Goal: Information Seeking & Learning: Compare options

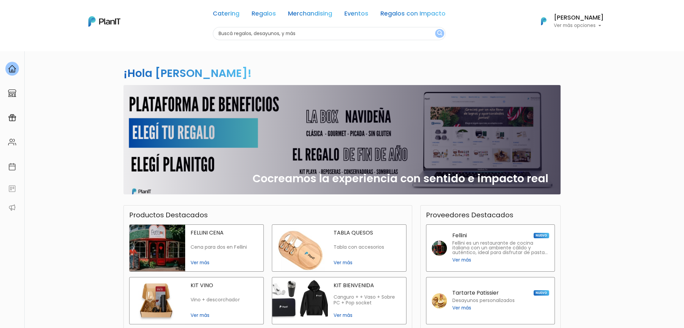
click at [580, 183] on div "¡Hola Sofía Valiente! slide 1 of 1 Cocreamos la experiencia con sentido e impac…" at bounding box center [342, 230] width 684 height 358
click at [281, 34] on input "text" at bounding box center [329, 33] width 233 height 13
click at [241, 32] on input "text" at bounding box center [329, 33] width 233 height 13
click at [267, 15] on link "Regalos" at bounding box center [264, 15] width 24 height 8
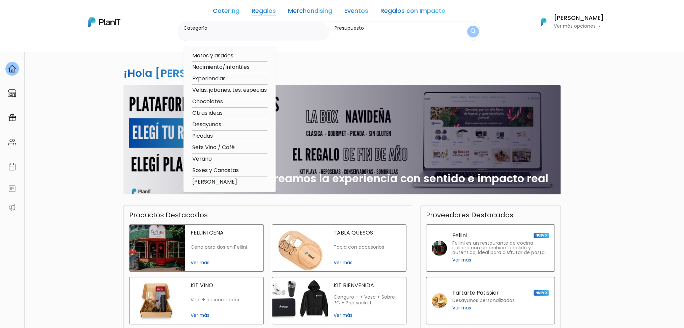
click at [312, 12] on link "Merchandising" at bounding box center [310, 12] width 44 height 8
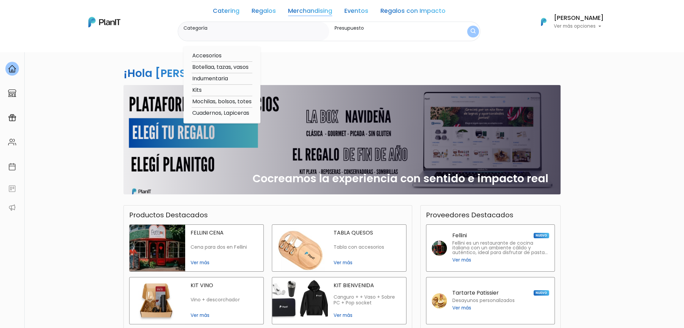
click at [216, 65] on option "Botellaa, tazas, vasos" at bounding box center [222, 67] width 61 height 8
type input "Botellaa, tazas, vasos"
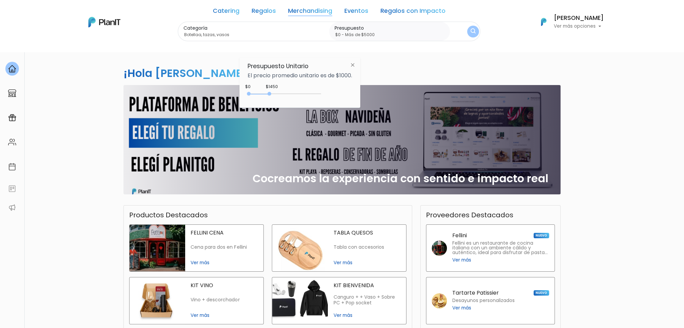
drag, startPoint x: 271, startPoint y: 93, endPoint x: 374, endPoint y: 91, distance: 103.6
click at [358, 100] on div "Presupuesto Unitario El precio promedio unitario es de $1000. $1450 $0 0 : 1450…" at bounding box center [300, 82] width 121 height 50
type input "$0 - Más de $5000"
click at [471, 33] on img "submit" at bounding box center [473, 31] width 5 height 6
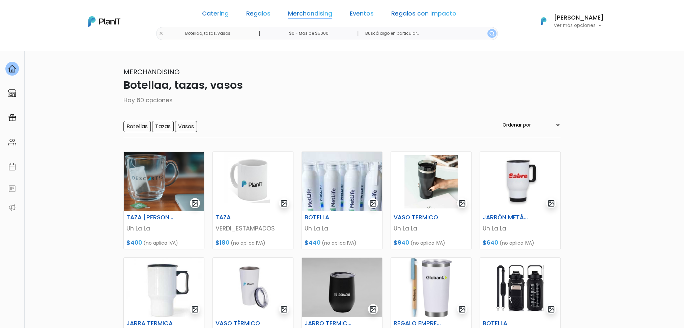
click at [319, 15] on link "Merchandising" at bounding box center [310, 15] width 44 height 8
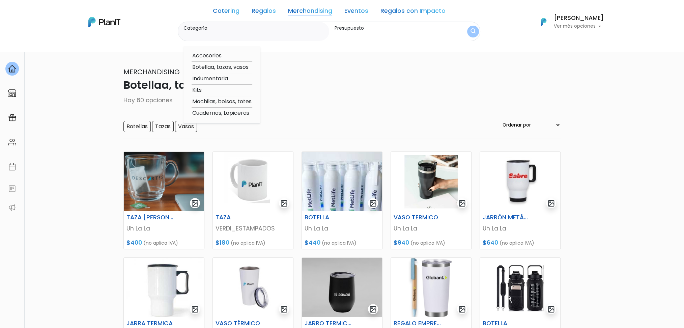
click at [316, 78] on p "Botellaa, tazas, vasos" at bounding box center [342, 85] width 437 height 16
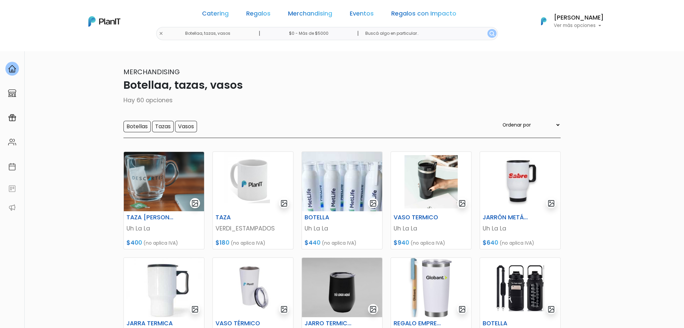
click at [327, 19] on div "Catering Regalos Merchandising Eventos Regalos con Impacto" at bounding box center [329, 15] width 260 height 24
click at [324, 14] on link "Merchandising" at bounding box center [310, 15] width 44 height 8
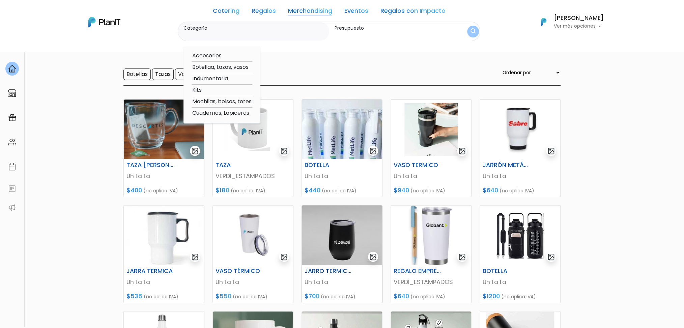
scroll to position [45, 0]
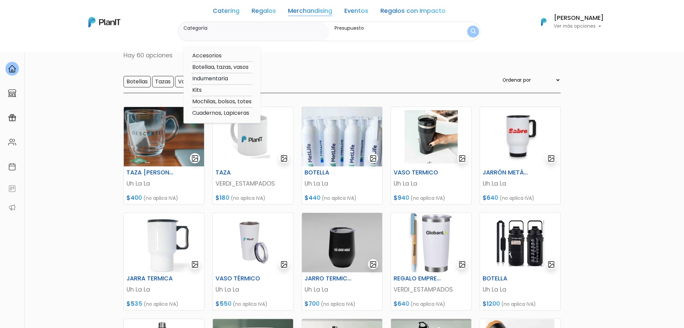
click at [326, 85] on div "Botellas Tazas Vasos Ordenar por Menor Precio Mayor Precio Reviews Últimos ingr…" at bounding box center [342, 84] width 437 height 17
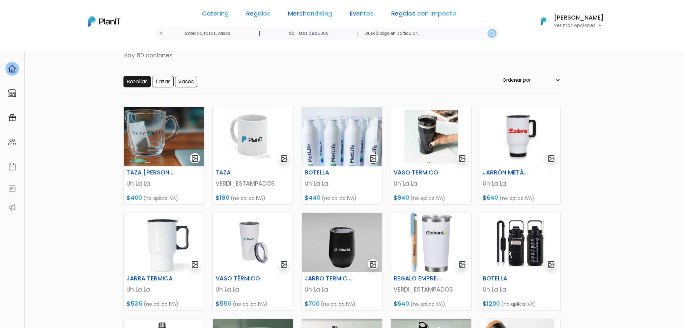
click at [147, 82] on input "Botellas" at bounding box center [137, 81] width 27 height 11
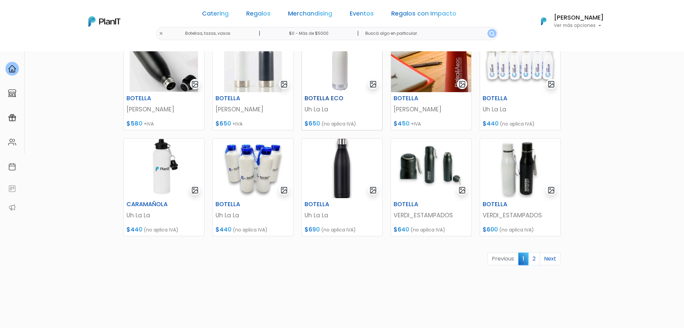
scroll to position [262, 0]
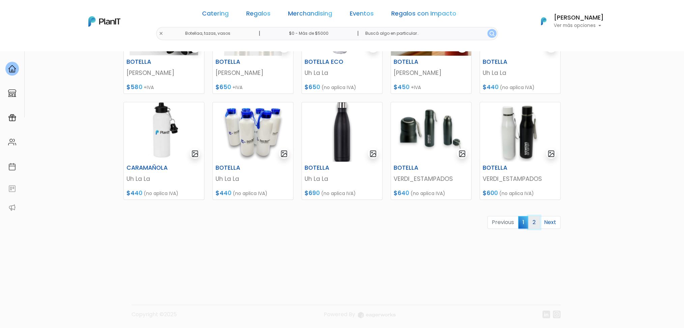
click at [534, 222] on link "2" at bounding box center [534, 222] width 12 height 13
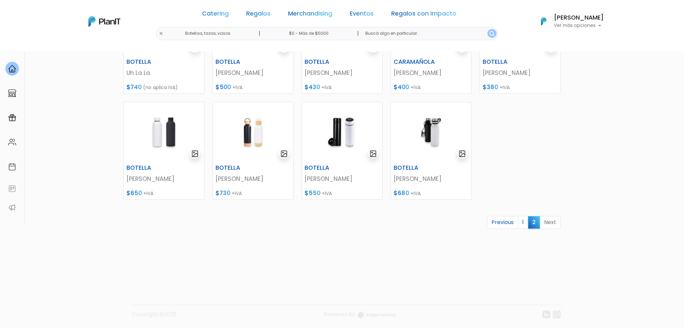
scroll to position [111, 0]
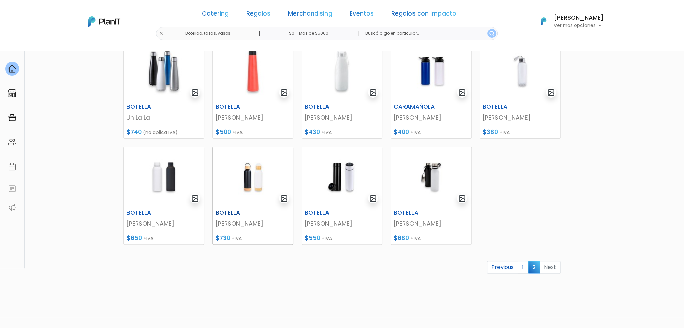
click at [267, 185] on img at bounding box center [253, 176] width 80 height 59
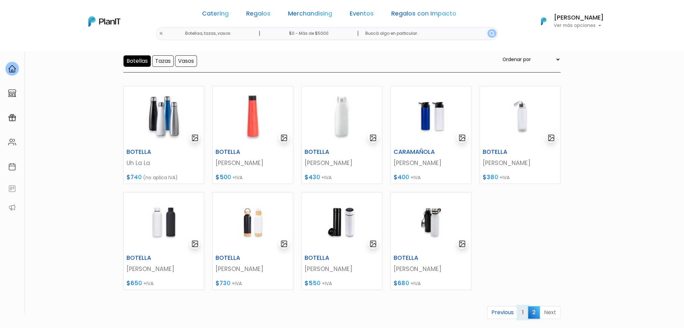
click at [525, 312] on link "1" at bounding box center [523, 312] width 10 height 13
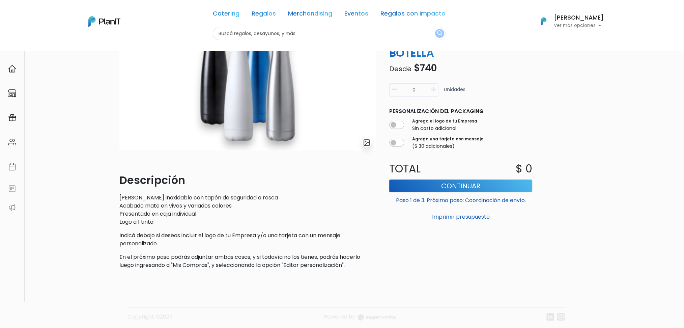
scroll to position [90, 0]
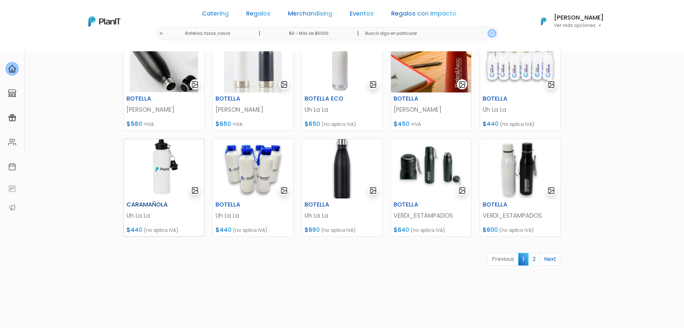
scroll to position [180, 0]
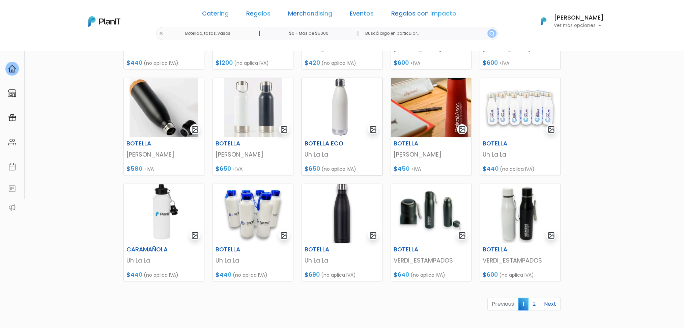
click at [338, 116] on img at bounding box center [342, 107] width 80 height 59
click at [350, 228] on img at bounding box center [342, 213] width 80 height 59
click at [331, 94] on img at bounding box center [342, 107] width 80 height 59
click at [530, 118] on img at bounding box center [520, 107] width 80 height 59
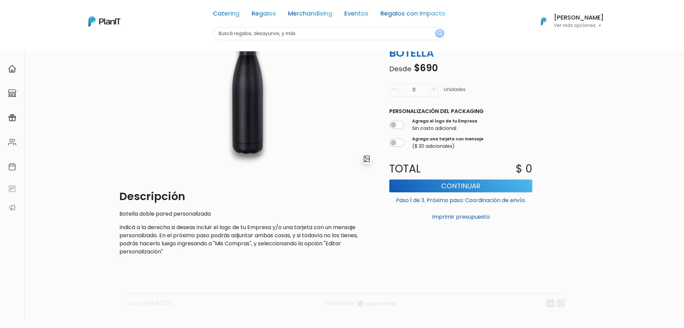
scroll to position [66, 0]
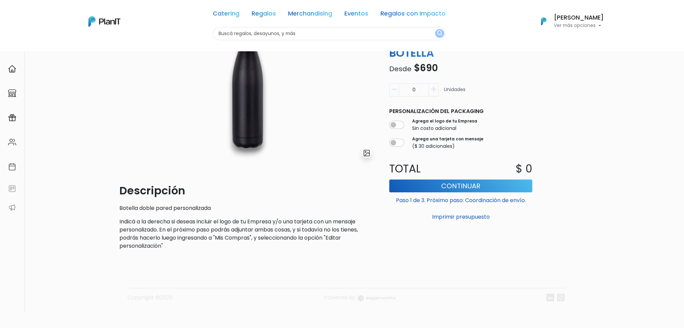
click at [139, 214] on div "Descripción Botella doble pared personalizada Indicá a la derecha si deseas inc…" at bounding box center [247, 216] width 256 height 67
click at [139, 208] on p "Botella doble pared personalizada" at bounding box center [247, 208] width 256 height 8
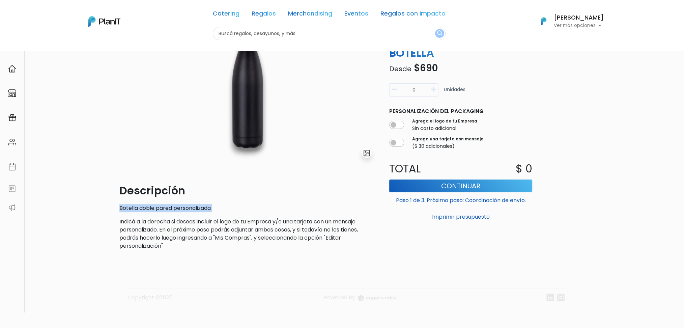
copy div "Botella doble pared personalizada"
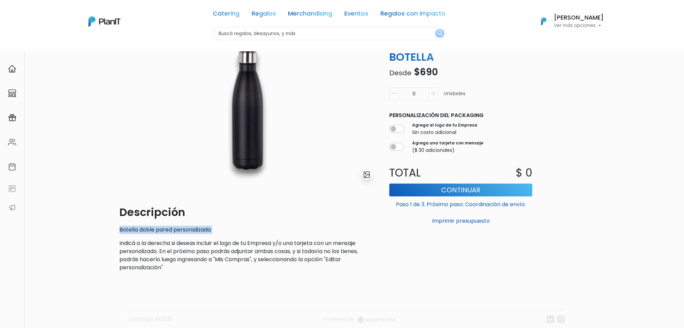
scroll to position [0, 0]
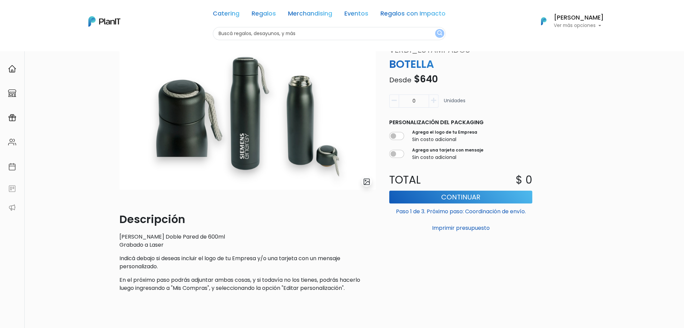
scroll to position [45, 0]
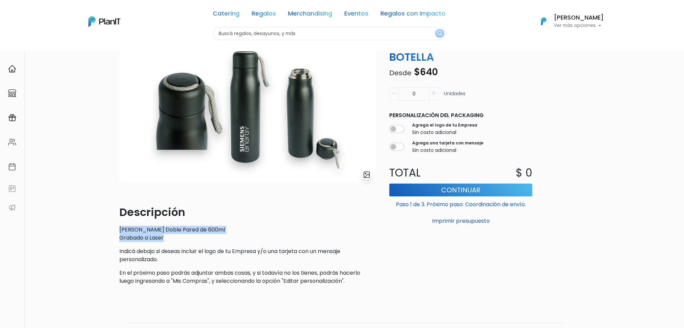
drag, startPoint x: 115, startPoint y: 231, endPoint x: 166, endPoint y: 241, distance: 51.9
click at [166, 241] on div "slide 1 of 1 Descripción [PERSON_NAME] Doble Pared de 600ml Grabado a Laser Ind…" at bounding box center [247, 164] width 265 height 254
copy p "[PERSON_NAME] Doble Pared de 600ml Grabado a Laser"
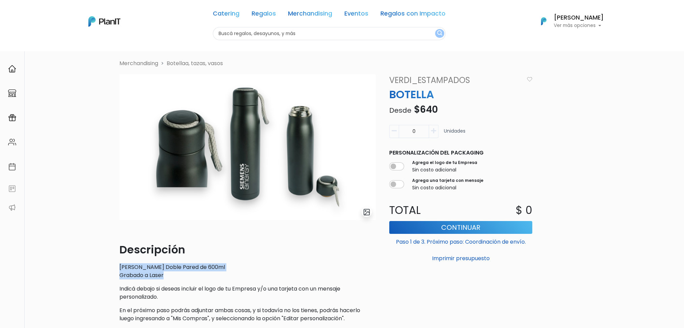
scroll to position [0, 0]
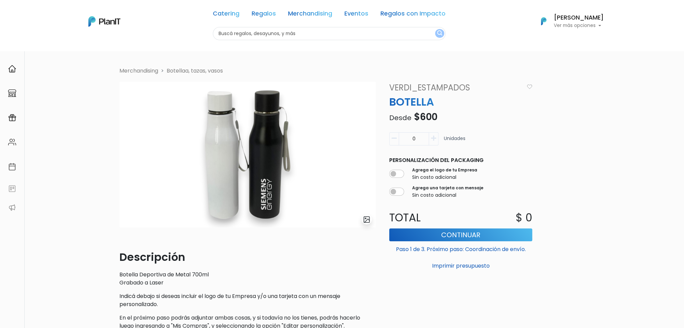
scroll to position [80, 0]
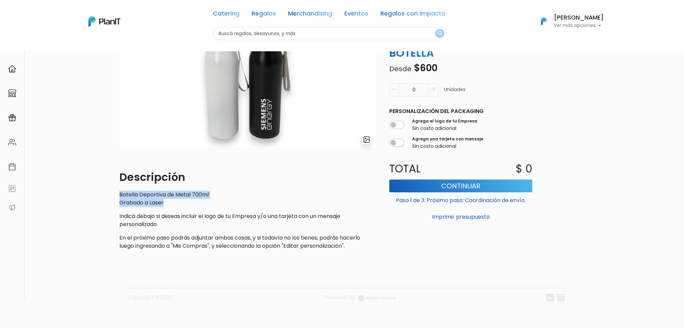
drag, startPoint x: 119, startPoint y: 193, endPoint x: 166, endPoint y: 203, distance: 48.0
click at [166, 203] on p "Botella Deportiva de Metal 700ml Grabado a Laser" at bounding box center [247, 199] width 256 height 16
copy p "Botella Deportiva de Metal 700ml Grabado a Laser"
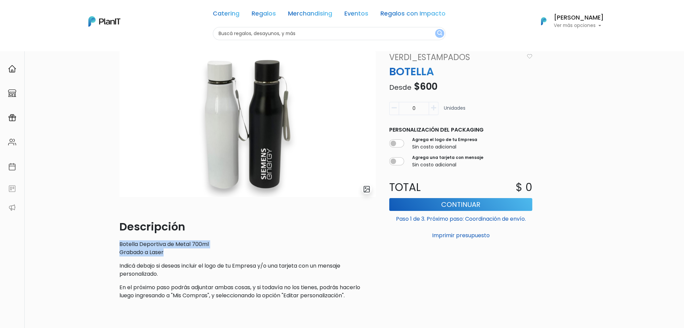
scroll to position [0, 0]
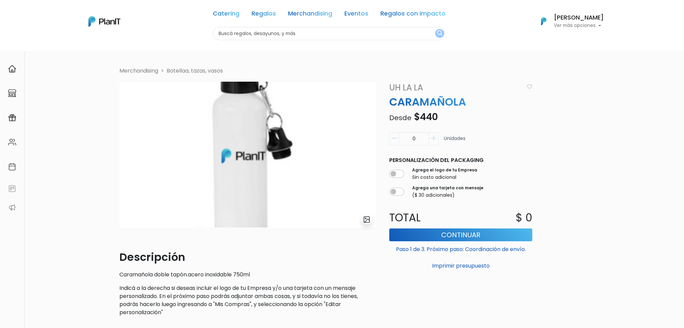
click at [261, 138] on img at bounding box center [247, 155] width 256 height 146
click at [368, 221] on img "submit" at bounding box center [367, 220] width 8 height 8
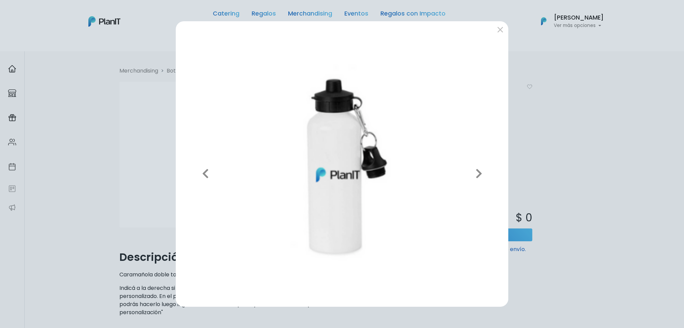
click at [556, 111] on div "Previous Next" at bounding box center [342, 164] width 684 height 328
click at [496, 30] on button "submit" at bounding box center [500, 29] width 11 height 11
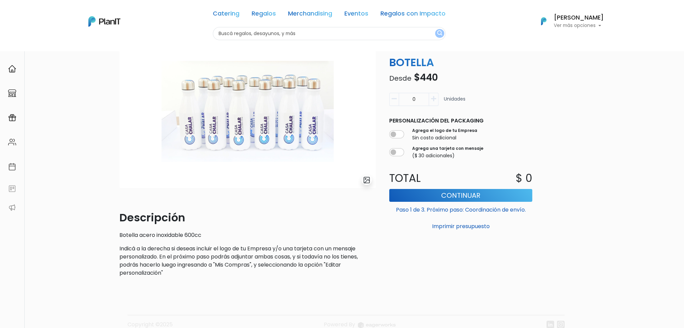
scroll to position [45, 0]
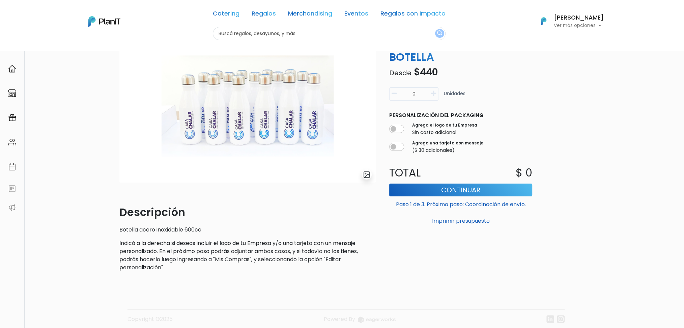
click at [121, 230] on p "Botella acero inoxidable 600cc" at bounding box center [247, 230] width 256 height 8
copy div "Botella acero inoxidable 600cc"
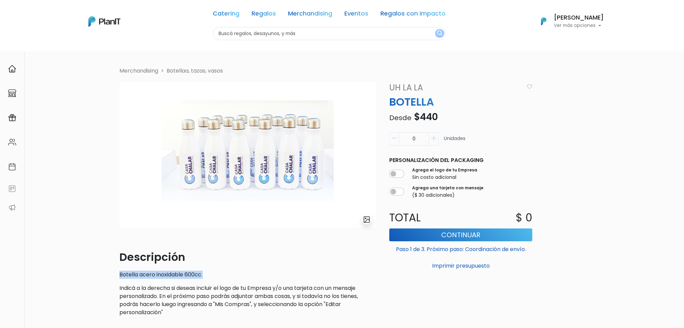
click at [230, 152] on img at bounding box center [247, 155] width 256 height 146
click at [275, 16] on link "Regalos" at bounding box center [264, 15] width 24 height 8
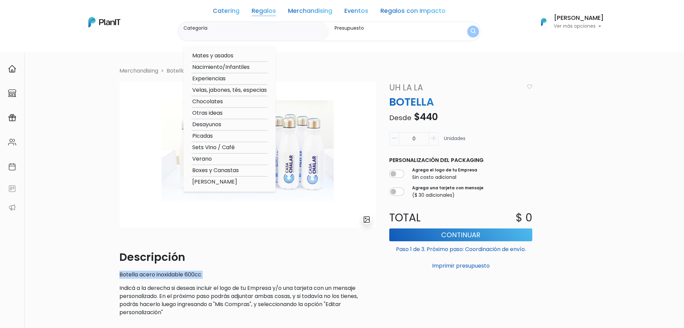
click at [326, 16] on link "Merchandising" at bounding box center [310, 12] width 44 height 8
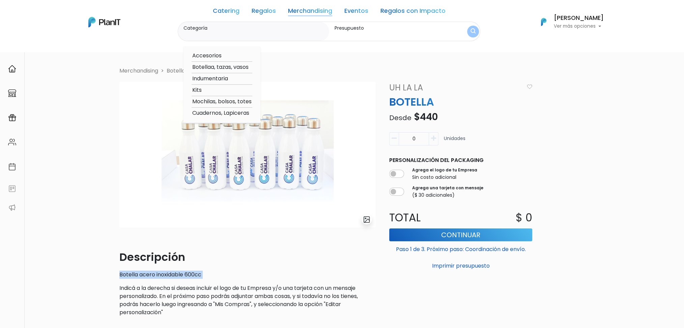
click at [227, 116] on option "Cuadernos, Lapiceras" at bounding box center [222, 113] width 61 height 8
type input "Cuadernos, Lapiceras"
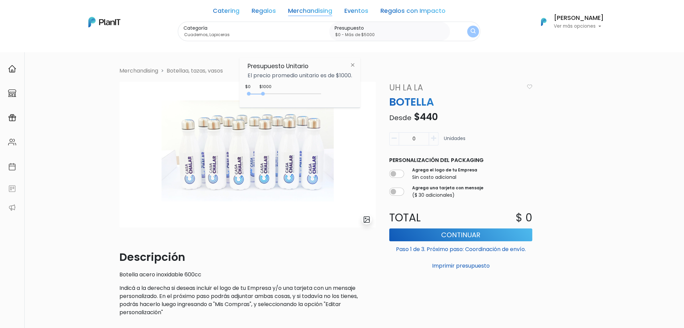
drag, startPoint x: 264, startPoint y: 94, endPoint x: 347, endPoint y: 91, distance: 82.7
click at [347, 91] on div "$1000 $0 0 : 1000 0 1000 0,5000" at bounding box center [300, 94] width 105 height 13
type input "$0 - Más de $5000"
click at [468, 35] on form "Categoría Cuadernos, Lapiceras Accesorios Botellaa, tazas, vasos Indumentaria K…" at bounding box center [329, 32] width 303 height 20
click at [475, 34] on img "submit" at bounding box center [473, 31] width 7 height 9
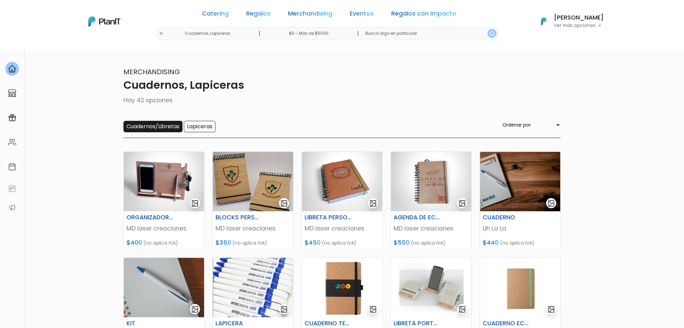
click at [165, 129] on input "Cuadernos/Libretas" at bounding box center [153, 126] width 59 height 11
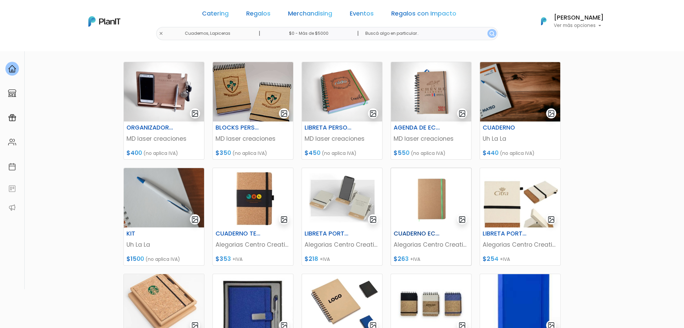
scroll to position [262, 0]
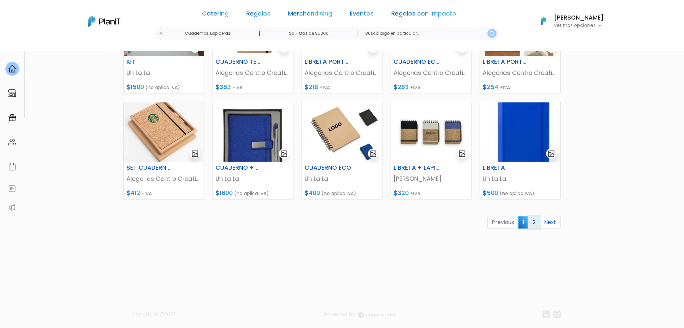
click at [535, 222] on link "2" at bounding box center [534, 222] width 12 height 13
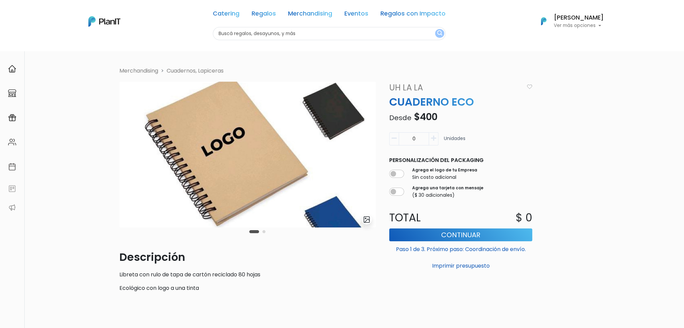
scroll to position [45, 0]
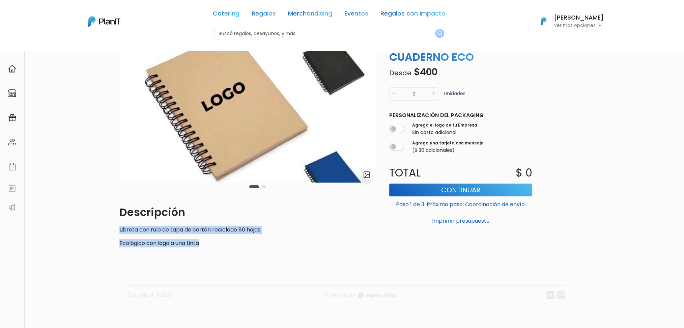
drag, startPoint x: 118, startPoint y: 228, endPoint x: 221, endPoint y: 244, distance: 103.7
click at [221, 244] on div "slide 3 of 2 Descripción Libreta con rulo de tapa de cartón reciclado 80 hojas …" at bounding box center [247, 145] width 265 height 216
copy div "Libreta con rulo de tapa de cartón reciclado 80 hojas Ecológico con logo a una …"
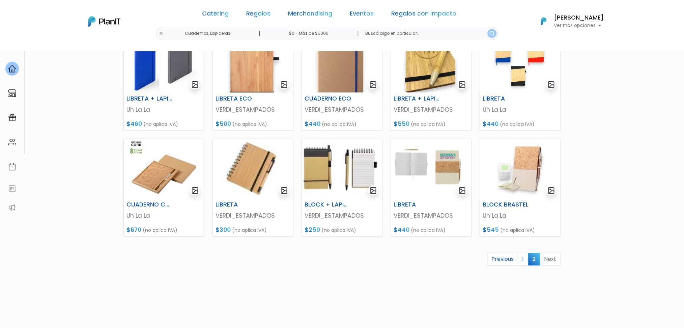
scroll to position [262, 0]
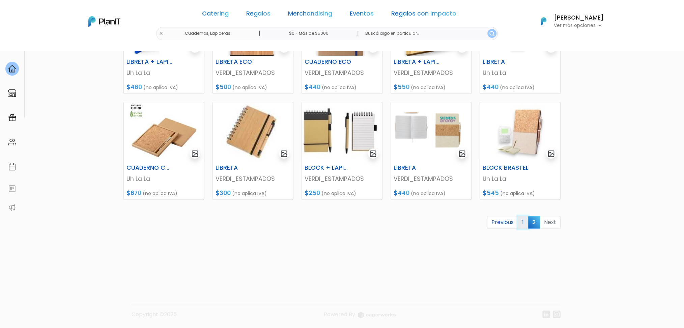
click at [528, 223] on link "1" at bounding box center [523, 222] width 10 height 13
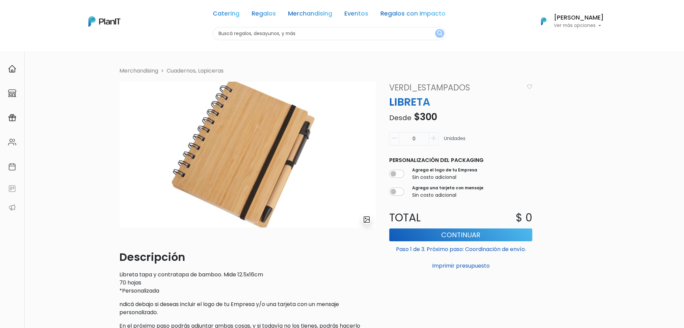
scroll to position [45, 0]
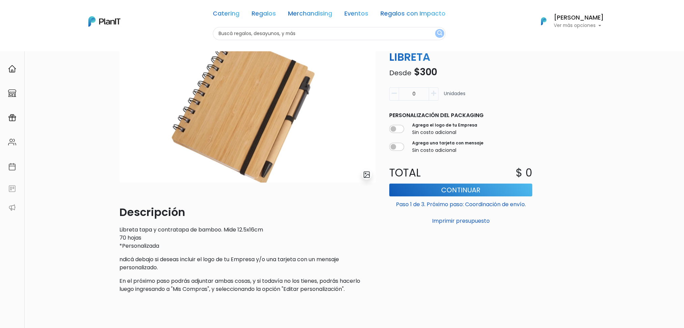
click at [125, 262] on p "ndicá debajo si deseas incluir el logo de tu Empresa y/o una tarjeta con un men…" at bounding box center [247, 263] width 256 height 16
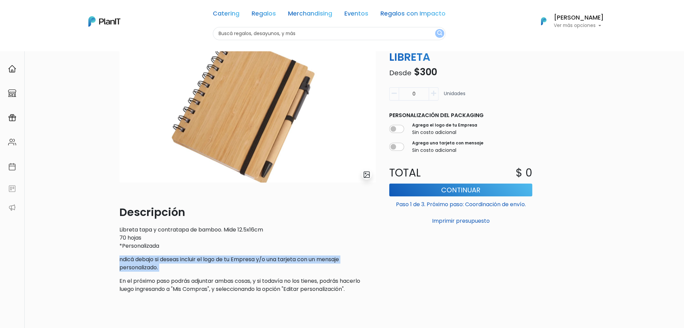
click at [125, 262] on p "ndicá debajo si deseas incluir el logo de tu Empresa y/o una tarjeta con un men…" at bounding box center [247, 263] width 256 height 16
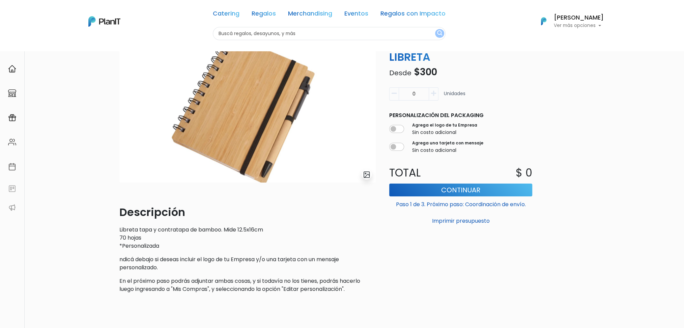
click at [197, 274] on div "Descripción Libreta tapa y contratapa de bamboo. Mide 12.5x16cm 70 hojas *Perso…" at bounding box center [247, 248] width 256 height 89
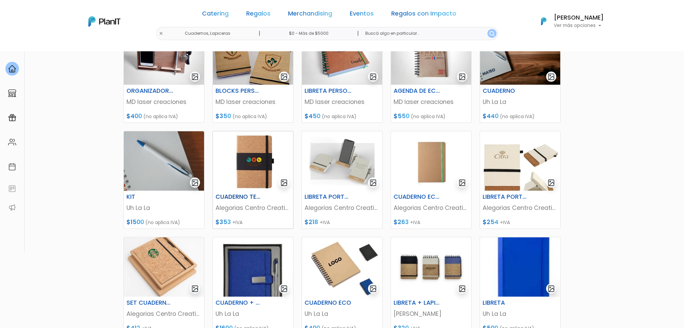
scroll to position [217, 0]
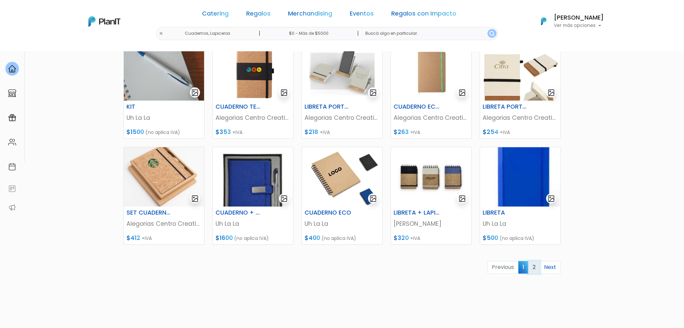
click at [538, 270] on link "2" at bounding box center [534, 267] width 12 height 13
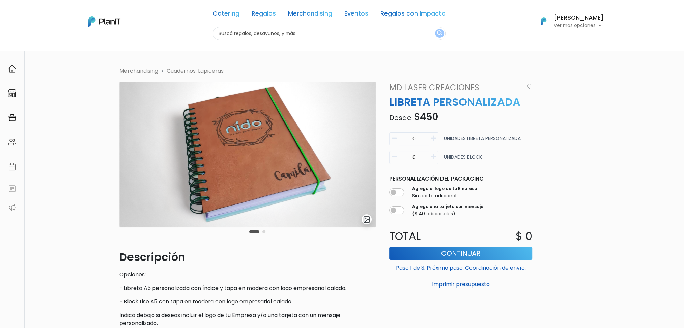
click at [261, 230] on div "Carousel Pagination" at bounding box center [258, 231] width 20 height 8
click at [263, 231] on button "Carousel Page 2" at bounding box center [264, 231] width 3 height 3
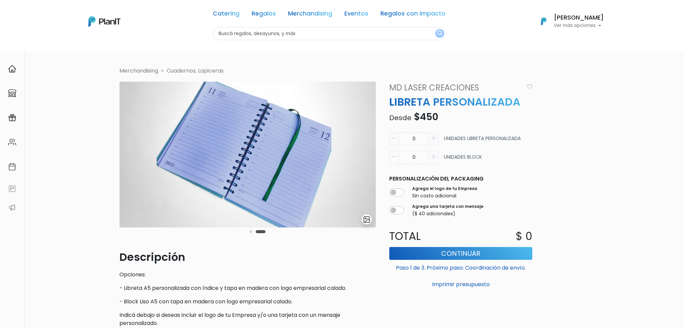
click at [250, 233] on button "Carousel Page 1" at bounding box center [250, 231] width 3 height 3
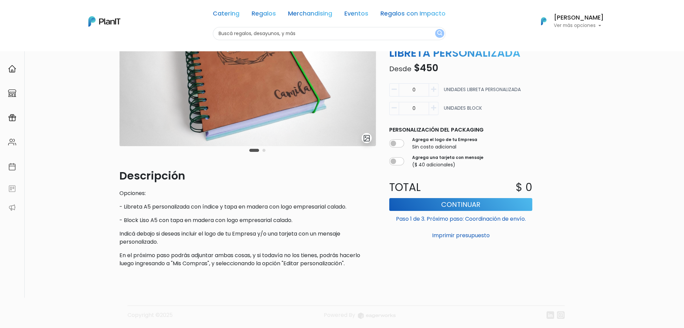
scroll to position [90, 0]
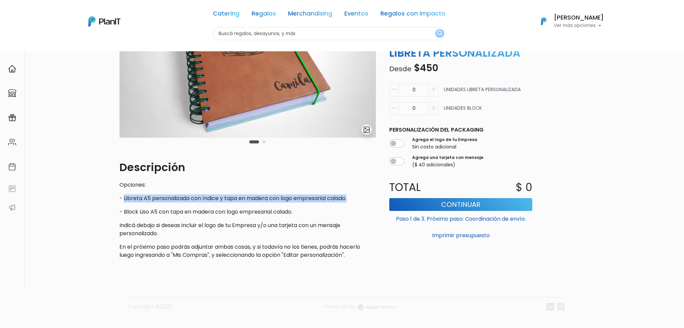
drag, startPoint x: 125, startPoint y: 197, endPoint x: 352, endPoint y: 196, distance: 227.1
click at [352, 196] on p "- Libreta A5 personalizada con índice y tapa en madera con logo empresarial cal…" at bounding box center [247, 198] width 256 height 8
click at [324, 216] on p "- Block Liso A5 con tapa en madera con logo empresarial calado." at bounding box center [247, 212] width 256 height 8
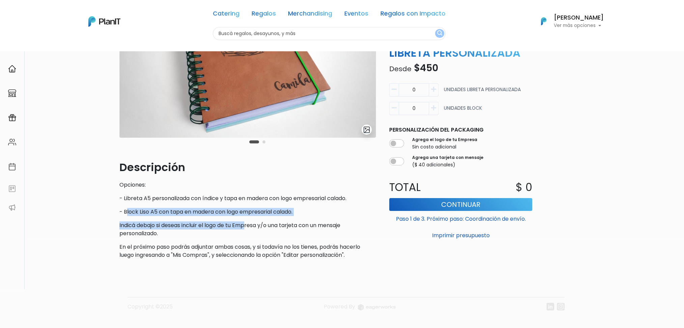
drag, startPoint x: 127, startPoint y: 211, endPoint x: 250, endPoint y: 216, distance: 123.3
click at [250, 216] on div "Descripción Opciones: - Libreta A5 personalizada con índice y tapa en madera co…" at bounding box center [247, 209] width 256 height 100
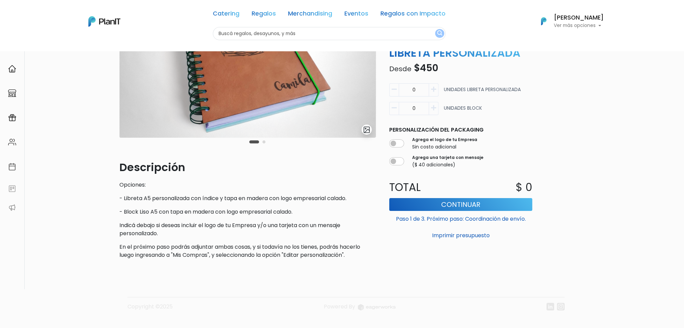
click at [146, 208] on p "- Block Liso A5 con tapa en madera con logo empresarial calado." at bounding box center [247, 212] width 256 height 8
click at [162, 216] on div "Descripción Opciones: - Libreta A5 personalizada con índice y tapa en madera co…" at bounding box center [247, 209] width 256 height 100
drag, startPoint x: 122, startPoint y: 211, endPoint x: 302, endPoint y: 211, distance: 179.5
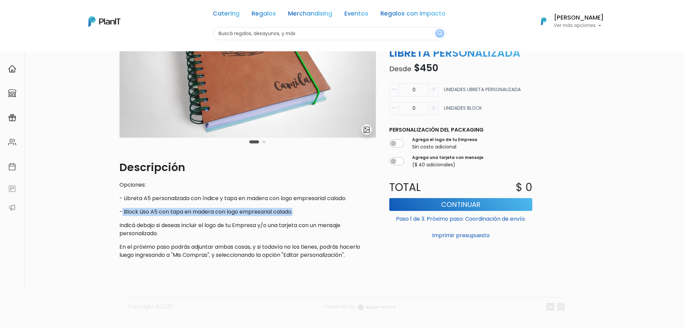
click at [302, 211] on p "- Block Liso A5 con tapa en madera con logo empresarial calado." at bounding box center [247, 212] width 256 height 8
copy p "Block Liso A5 con tapa en madera con logo empresarial calado."
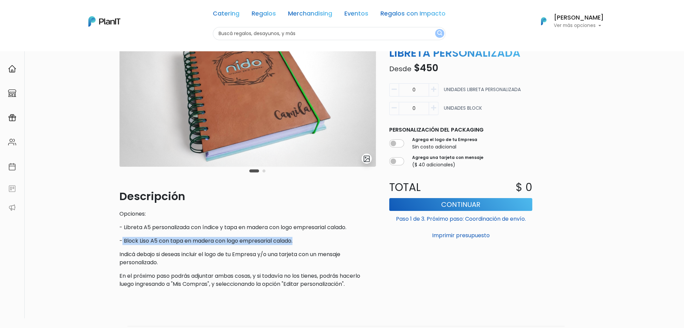
scroll to position [54, 0]
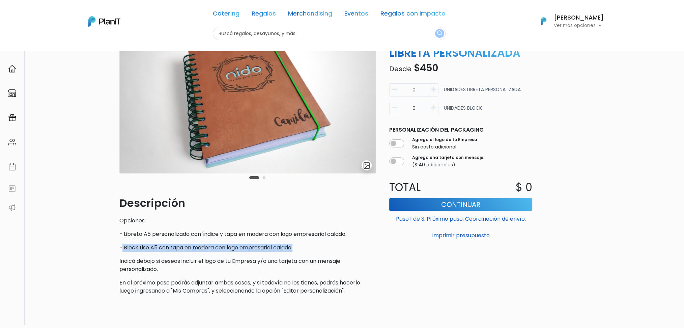
click at [263, 179] on button "Carousel Page 2" at bounding box center [264, 177] width 3 height 3
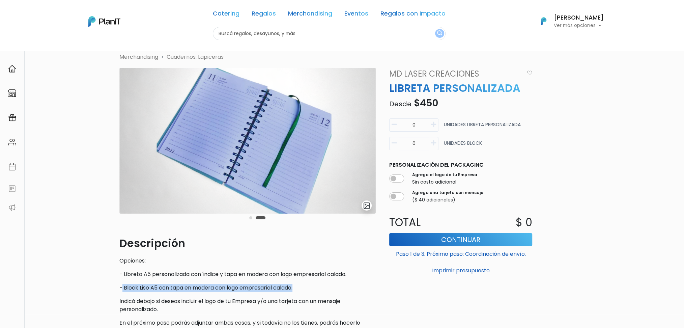
scroll to position [9, 0]
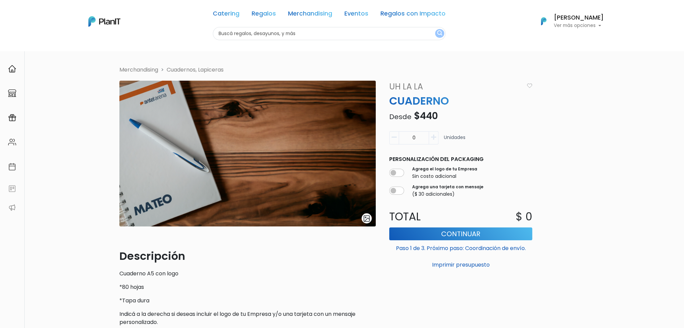
scroll to position [45, 0]
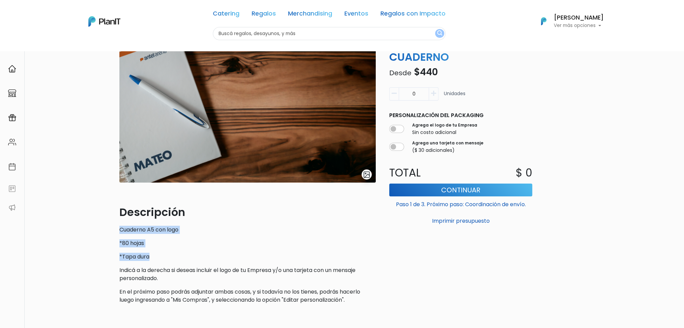
drag, startPoint x: 119, startPoint y: 229, endPoint x: 166, endPoint y: 258, distance: 54.2
click at [166, 258] on div "Descripción Cuaderno A5 con logo *80 hojas *Tapa dura Indicá a la derecha si de…" at bounding box center [247, 254] width 256 height 100
copy div "Cuaderno A5 con logo *80 hojas *Tapa dura"
click at [204, 128] on img at bounding box center [247, 110] width 256 height 146
click at [365, 176] on img "submit" at bounding box center [367, 175] width 8 height 8
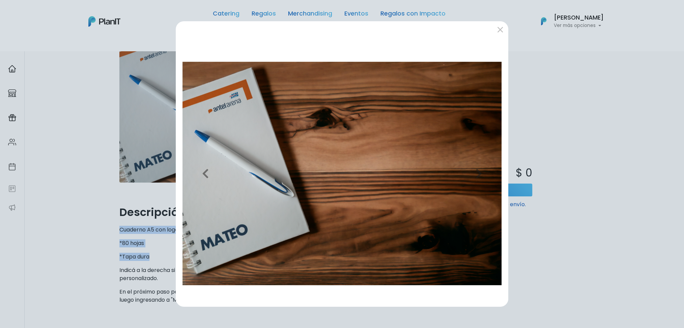
click at [441, 188] on img at bounding box center [342, 174] width 322 height 256
drag, startPoint x: 470, startPoint y: 192, endPoint x: 180, endPoint y: 180, distance: 290.5
click at [193, 182] on div "Previous Next" at bounding box center [342, 174] width 322 height 256
drag, startPoint x: 658, startPoint y: 155, endPoint x: 608, endPoint y: 110, distance: 67.1
click at [658, 155] on div "Previous Next" at bounding box center [342, 164] width 684 height 328
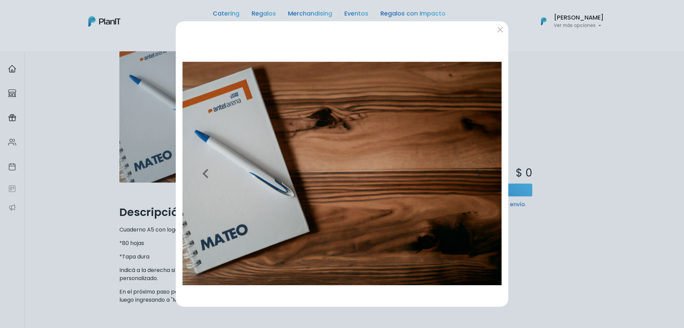
click at [586, 141] on div "Previous Next" at bounding box center [342, 164] width 684 height 328
click at [498, 34] on button "submit" at bounding box center [500, 29] width 11 height 11
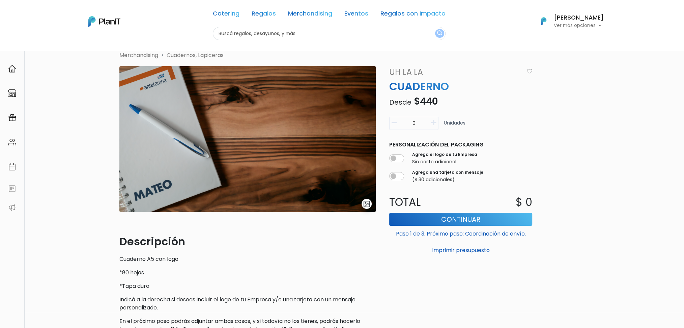
scroll to position [0, 0]
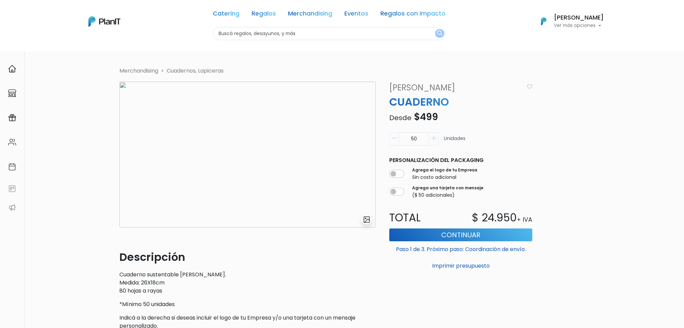
scroll to position [45, 0]
click at [365, 218] on img "submit" at bounding box center [367, 220] width 8 height 8
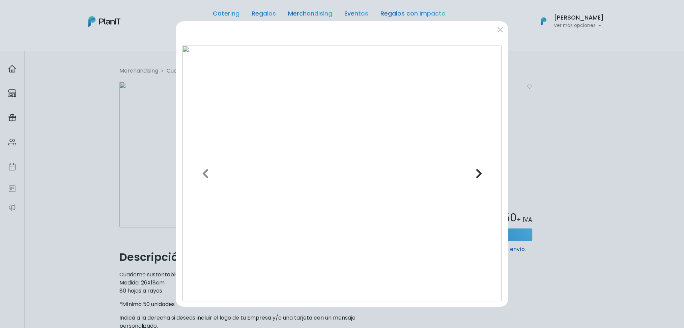
click at [497, 119] on button "Next" at bounding box center [479, 174] width 48 height 256
click at [636, 84] on div "Previous Next" at bounding box center [342, 164] width 684 height 328
click at [512, 152] on div "Previous Next" at bounding box center [342, 164] width 684 height 328
click at [522, 61] on div "Previous Next" at bounding box center [342, 164] width 684 height 328
click at [499, 31] on button "submit" at bounding box center [500, 29] width 11 height 11
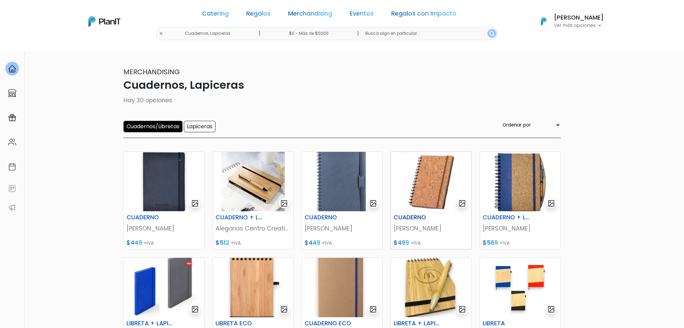
click at [442, 196] on img at bounding box center [431, 181] width 80 height 59
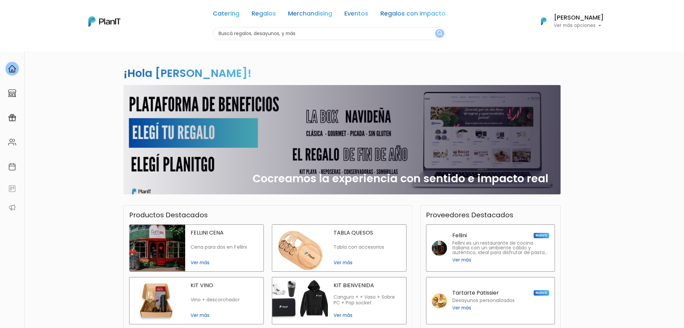
click at [260, 37] on input "text" at bounding box center [329, 33] width 233 height 13
type input "bolsas lienzo"
click at [435, 29] on button "submit" at bounding box center [439, 33] width 9 height 9
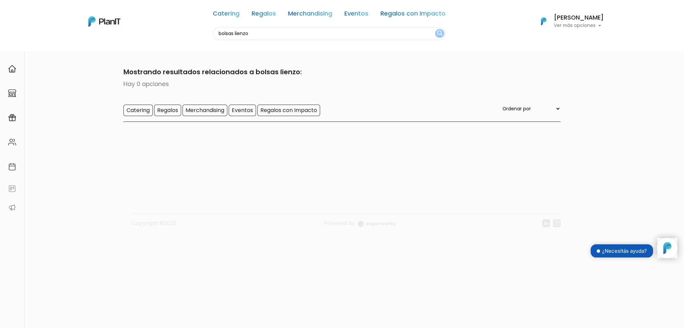
click at [229, 32] on input "bolsas lienzo" at bounding box center [329, 33] width 233 height 13
type input "lienzo"
click at [435, 29] on button "submit" at bounding box center [439, 33] width 9 height 9
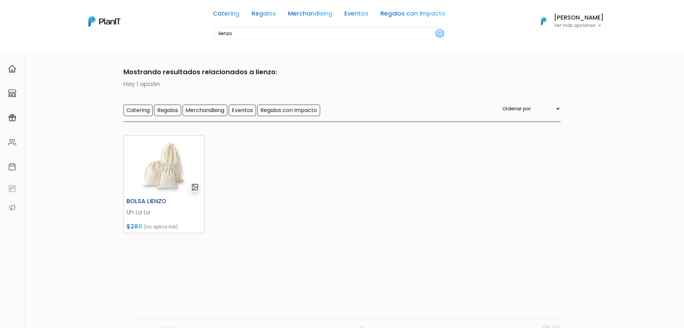
click at [163, 208] on p "Uh La La" at bounding box center [164, 212] width 75 height 9
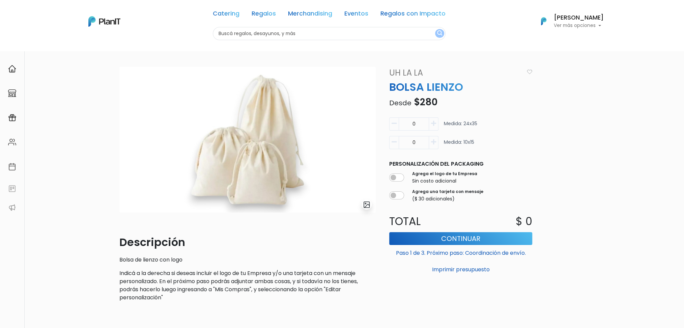
click at [263, 38] on input "text" at bounding box center [329, 33] width 233 height 13
type input "lapicera"
click at [435, 29] on button "submit" at bounding box center [439, 33] width 9 height 9
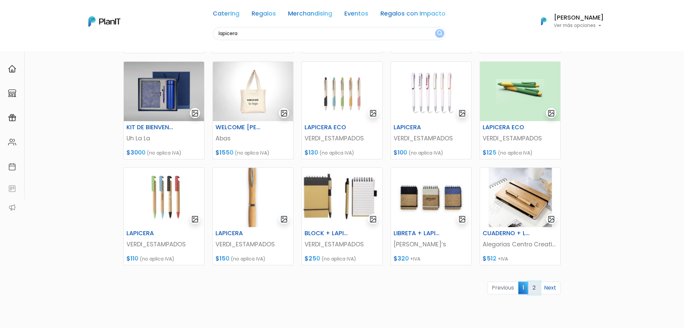
click at [534, 285] on link "2" at bounding box center [534, 287] width 12 height 13
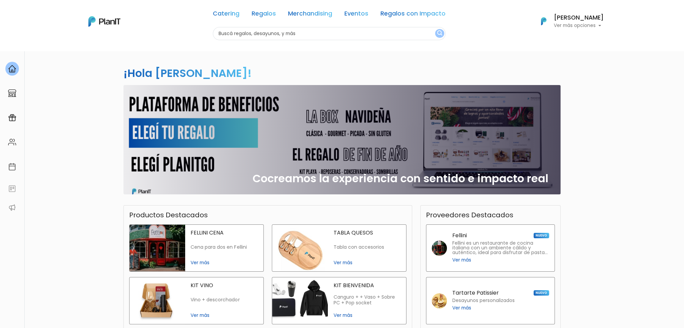
click at [279, 28] on input "text" at bounding box center [329, 33] width 233 height 13
type input "tote"
click at [435, 29] on button "submit" at bounding box center [439, 33] width 9 height 9
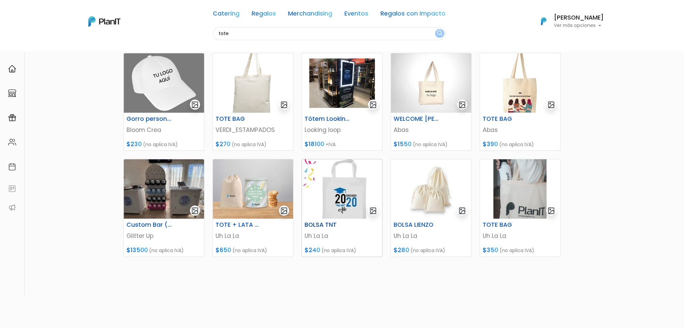
scroll to position [90, 0]
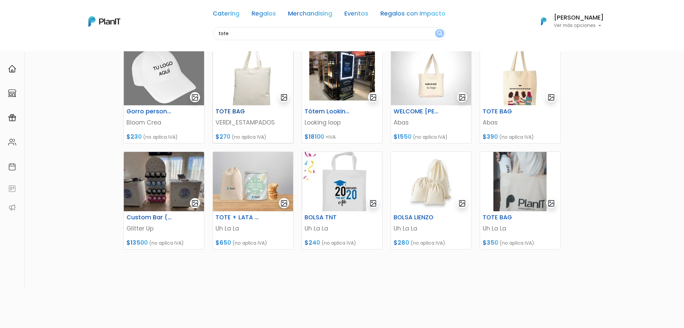
click at [248, 97] on img at bounding box center [253, 75] width 80 height 59
click at [512, 91] on img at bounding box center [520, 75] width 80 height 59
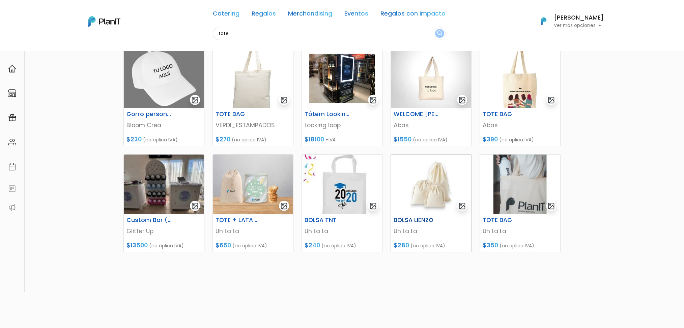
scroll to position [76, 0]
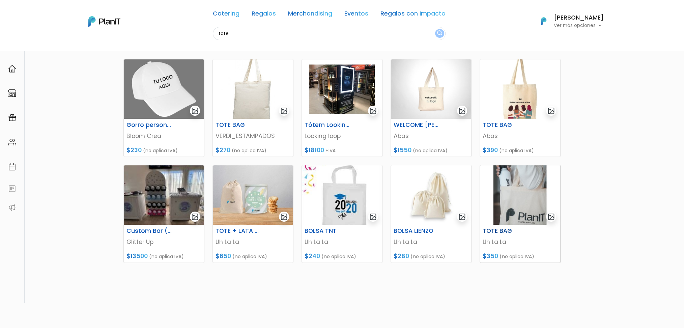
click at [517, 214] on img at bounding box center [520, 194] width 80 height 59
click at [245, 91] on img at bounding box center [253, 88] width 80 height 59
click at [517, 208] on img at bounding box center [520, 194] width 80 height 59
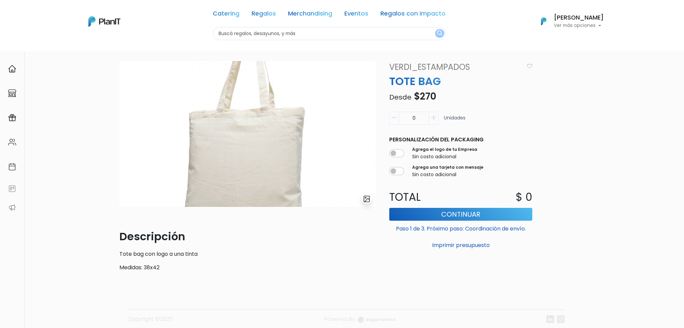
scroll to position [51, 0]
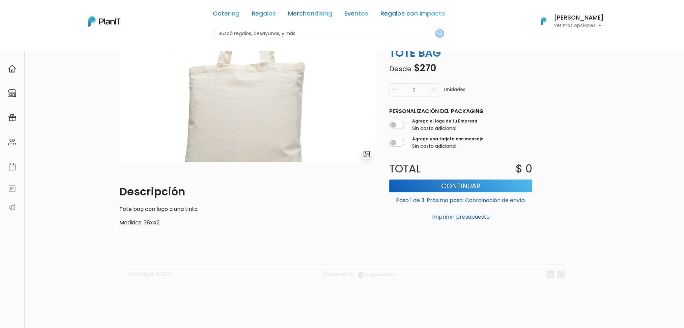
click at [153, 207] on p "Tote bag con logo a una tinta" at bounding box center [247, 209] width 256 height 8
copy div "Tote bag con logo a una tinta"
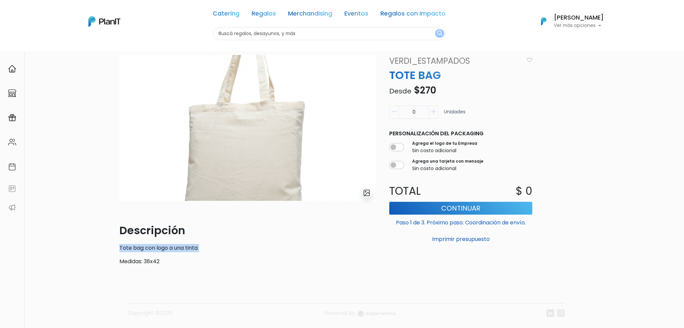
scroll to position [0, 0]
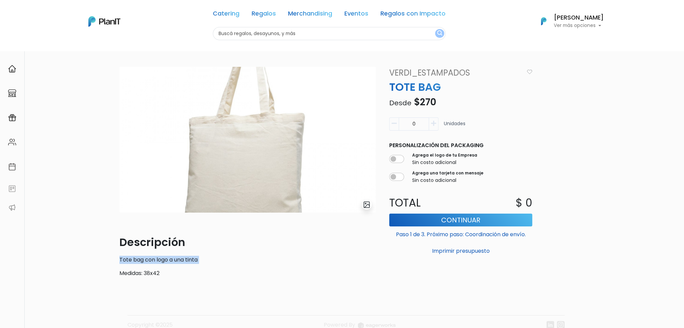
click at [367, 201] on img "submit" at bounding box center [367, 205] width 8 height 8
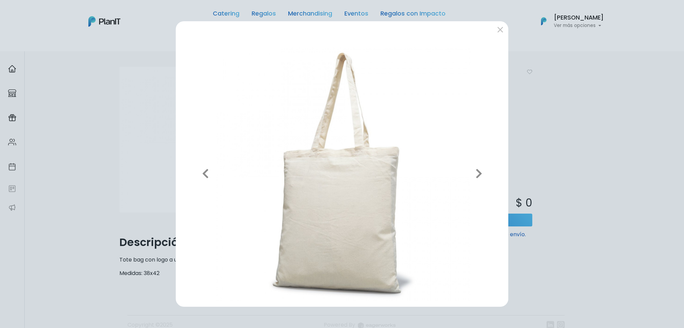
click at [573, 142] on div "Previous Next" at bounding box center [342, 164] width 684 height 328
click at [575, 123] on div "Previous Next" at bounding box center [342, 164] width 684 height 328
click at [477, 169] on icon "button" at bounding box center [478, 173] width 7 height 11
click at [501, 31] on button "submit" at bounding box center [500, 29] width 11 height 11
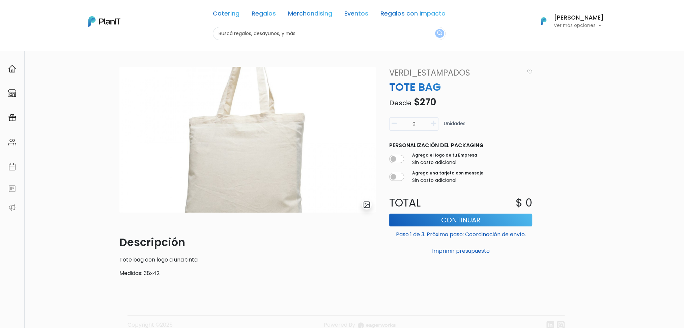
click at [526, 130] on div "0 Unidades" at bounding box center [460, 126] width 143 height 19
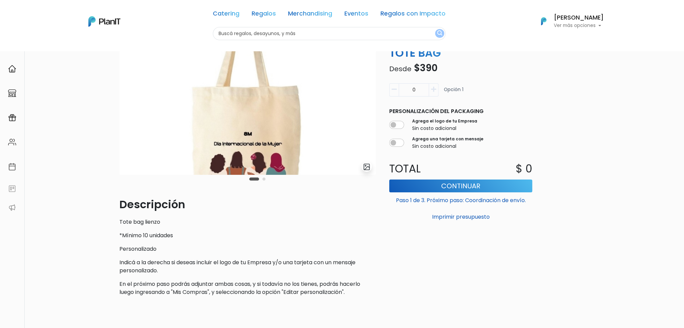
scroll to position [45, 0]
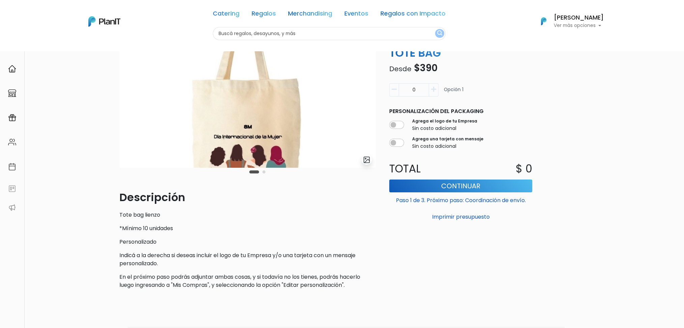
click at [262, 172] on div "Carousel Pagination" at bounding box center [258, 172] width 20 height 8
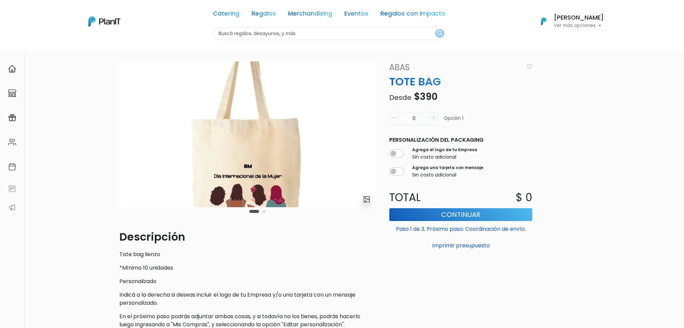
scroll to position [0, 0]
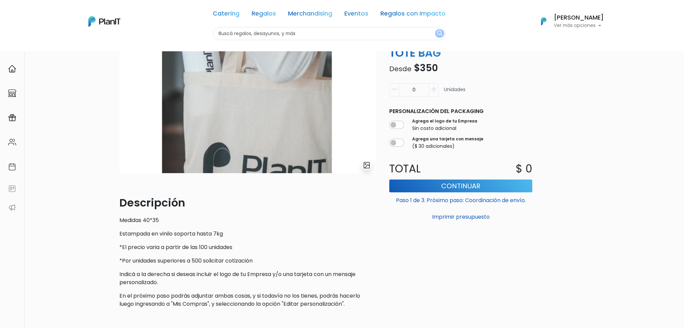
scroll to position [45, 0]
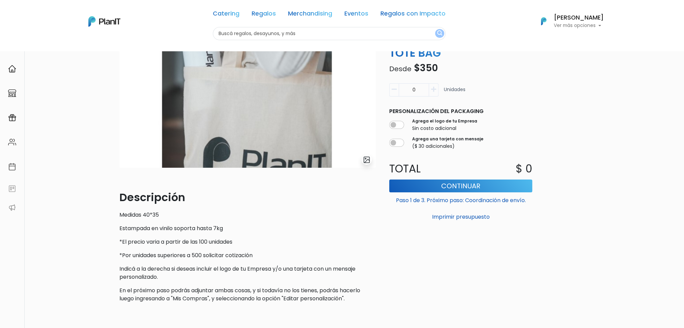
click at [201, 226] on p "Estampada en vinilo soporta hasta 7kg" at bounding box center [247, 228] width 256 height 8
click at [205, 256] on p "*Por unidades superiores a 500 solicitar cotización" at bounding box center [247, 255] width 256 height 8
click at [254, 255] on p "*Por unidades superiores a 500 solicitar cotización" at bounding box center [247, 255] width 256 height 8
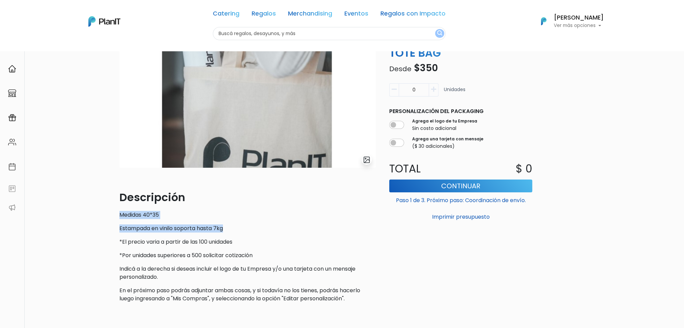
drag, startPoint x: 117, startPoint y: 214, endPoint x: 237, endPoint y: 226, distance: 120.7
click at [237, 226] on div "slide 1 of 1 Descripción Medidas 40*35 Estampada en vinilo soporta hasta 7kg *E…" at bounding box center [247, 165] width 265 height 286
drag, startPoint x: 214, startPoint y: 229, endPoint x: 215, endPoint y: 238, distance: 9.6
click at [215, 238] on p "*El precio varia a partir de las 100 unidades" at bounding box center [247, 242] width 256 height 8
drag, startPoint x: 233, startPoint y: 228, endPoint x: 119, endPoint y: 212, distance: 114.8
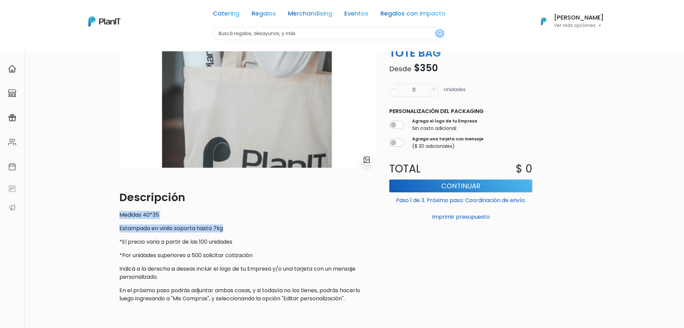
click at [119, 212] on div "slide 1 of 1 Descripción Medidas 40*35 Estampada en vinilo soporta hasta 7kg *E…" at bounding box center [247, 165] width 265 height 286
click at [234, 222] on div "Descripción Medidas 40*35 Estampada en vinilo soporta hasta 7kg *El precio vari…" at bounding box center [247, 245] width 256 height 113
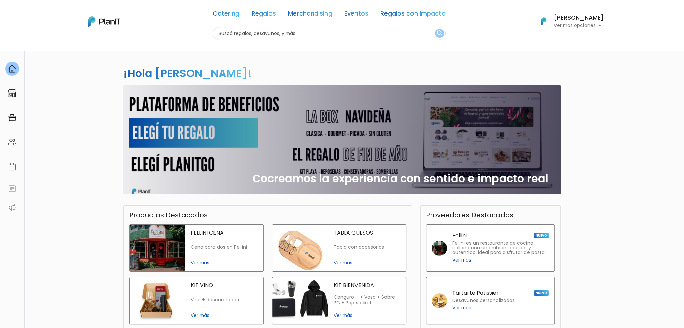
click at [282, 30] on input "text" at bounding box center [329, 33] width 233 height 13
type input "bolsas"
click at [435, 29] on button "submit" at bounding box center [439, 33] width 9 height 9
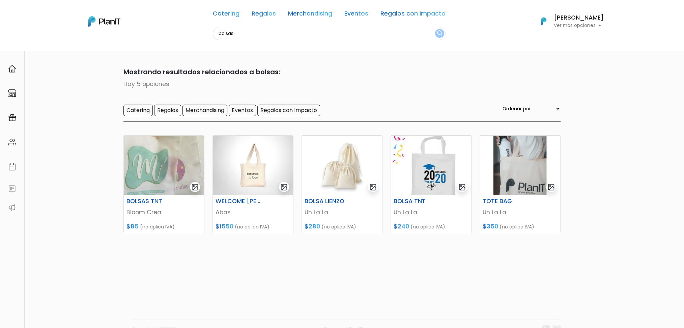
click at [263, 37] on input "bolsas" at bounding box center [329, 33] width 233 height 13
type input "bolsa"
click at [435, 29] on button "submit" at bounding box center [439, 33] width 9 height 9
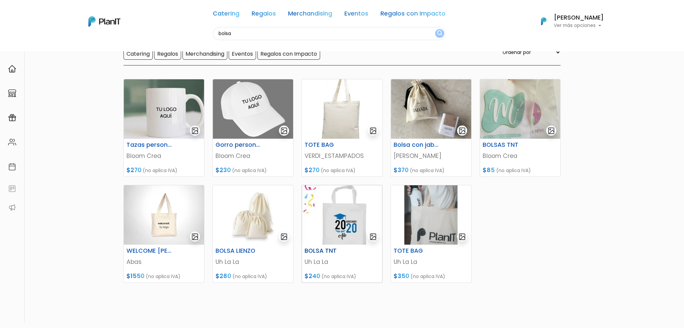
scroll to position [72, 0]
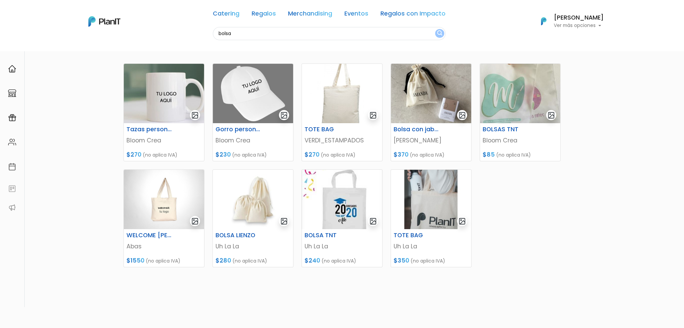
click at [519, 194] on div "Tazas personalizadas [PERSON_NAME] Crea $270 (no aplica IVA) Gorro personalizad…" at bounding box center [341, 188] width 445 height 266
click at [504, 87] on img at bounding box center [520, 93] width 80 height 59
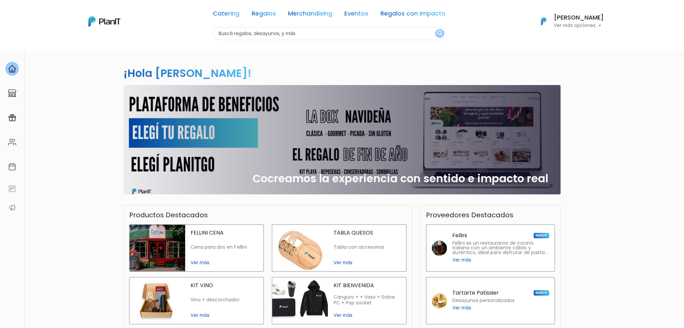
click at [254, 27] on input "text" at bounding box center [329, 33] width 233 height 13
type input "ame"
click at [435, 29] on button "submit" at bounding box center [439, 33] width 9 height 9
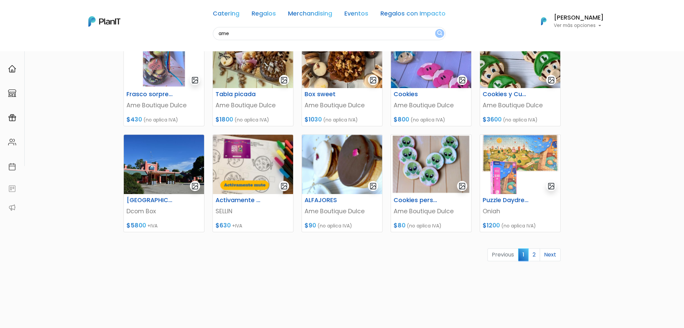
scroll to position [225, 0]
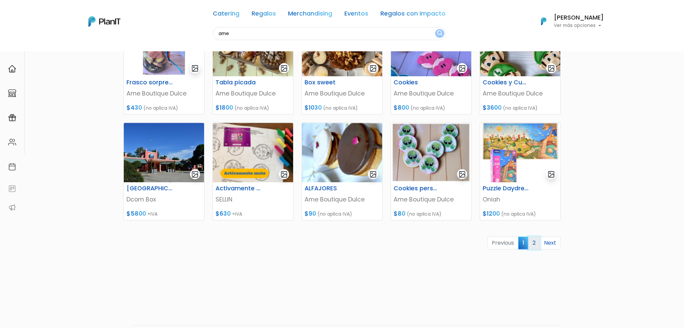
click at [533, 239] on link "2" at bounding box center [534, 243] width 12 height 13
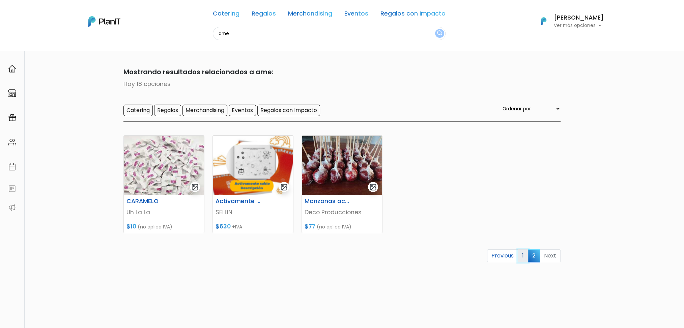
click at [522, 259] on link "1" at bounding box center [523, 255] width 10 height 13
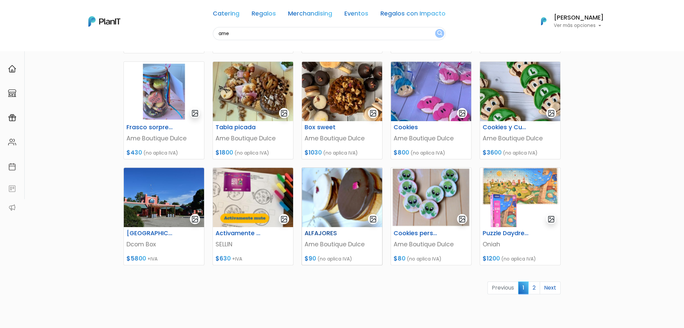
click at [329, 209] on img at bounding box center [342, 197] width 80 height 59
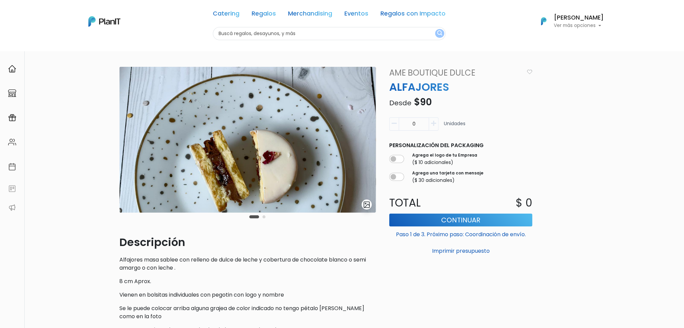
click at [264, 216] on button "Carousel Page 2" at bounding box center [264, 216] width 3 height 3
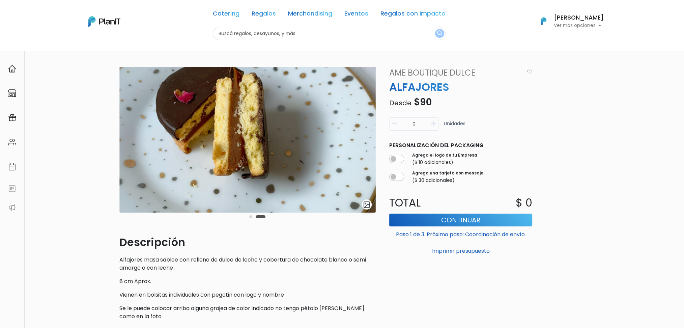
click at [249, 217] on button "Carousel Page 1" at bounding box center [250, 216] width 3 height 3
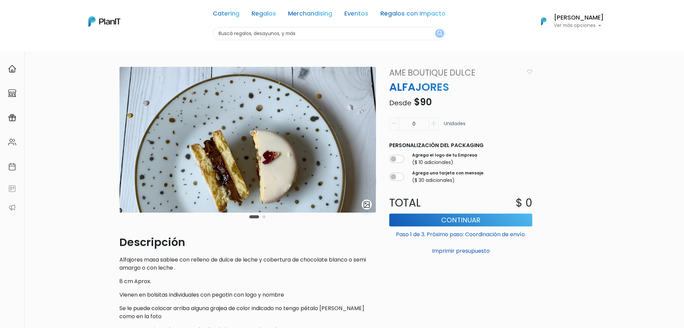
scroll to position [90, 0]
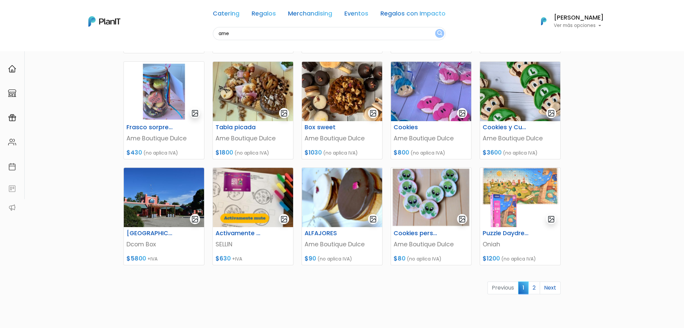
click at [536, 295] on div "Previous 1 2 Next" at bounding box center [341, 290] width 445 height 19
click at [535, 290] on link "2" at bounding box center [534, 287] width 12 height 13
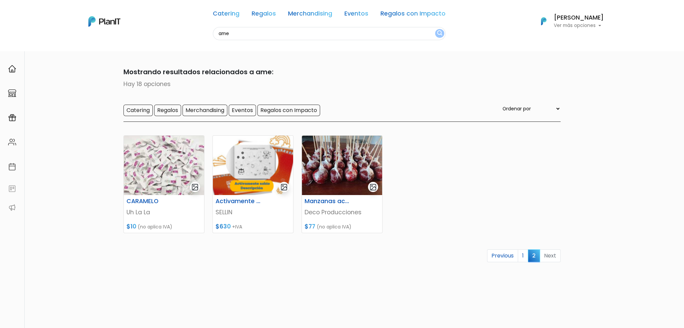
click at [296, 35] on input "ame" at bounding box center [329, 33] width 233 height 13
click at [295, 34] on input "ame" at bounding box center [329, 33] width 233 height 13
type input "chocolate"
click at [435, 29] on button "submit" at bounding box center [439, 33] width 9 height 9
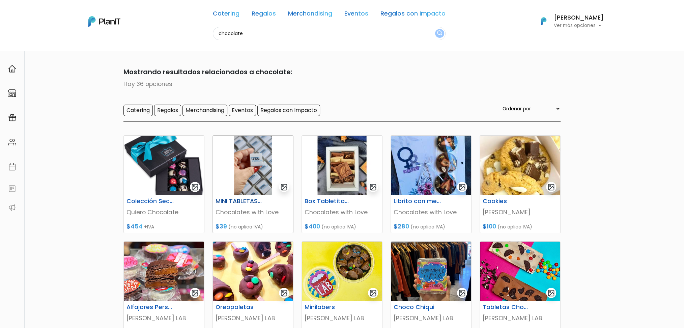
scroll to position [45, 0]
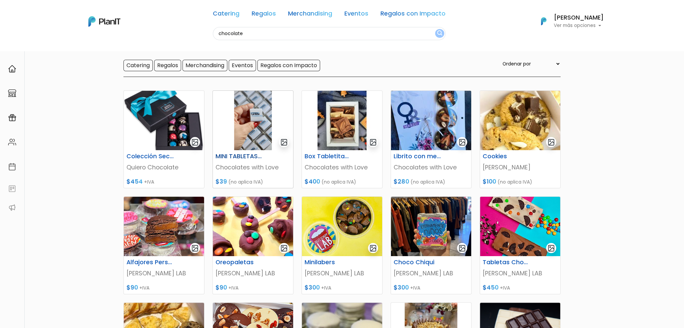
click at [261, 129] on img at bounding box center [253, 120] width 80 height 59
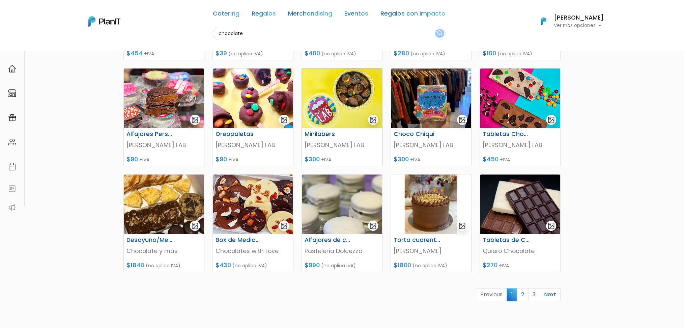
scroll to position [180, 0]
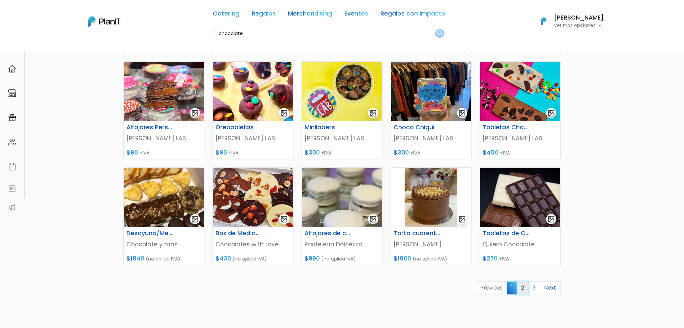
click at [524, 290] on link "2" at bounding box center [523, 287] width 12 height 13
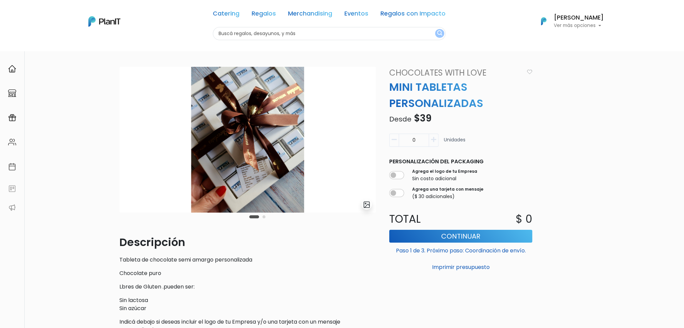
click at [264, 220] on div "Carousel Pagination" at bounding box center [258, 217] width 20 height 8
click at [264, 216] on button "Carousel Page 2" at bounding box center [264, 216] width 3 height 3
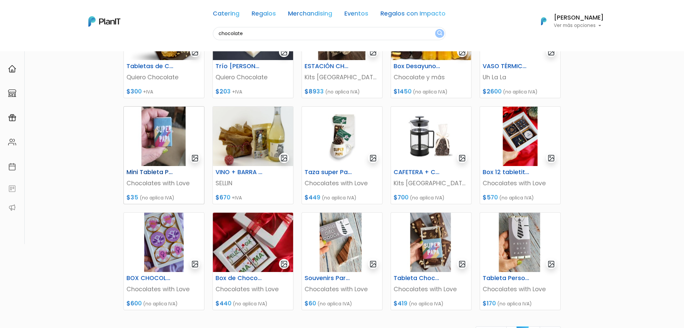
click at [158, 140] on img at bounding box center [164, 136] width 80 height 59
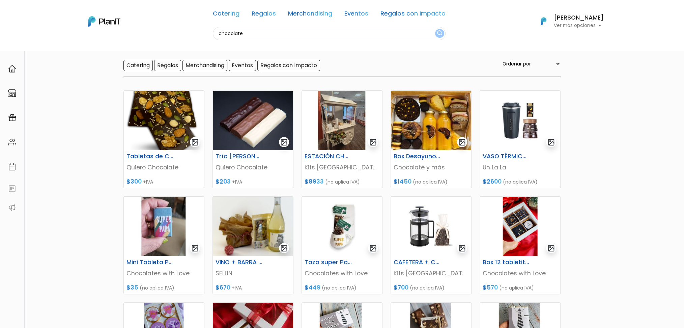
click at [257, 39] on input "chocolate" at bounding box center [329, 33] width 233 height 13
type input "[PERSON_NAME]"
click at [435, 29] on button "submit" at bounding box center [439, 33] width 9 height 9
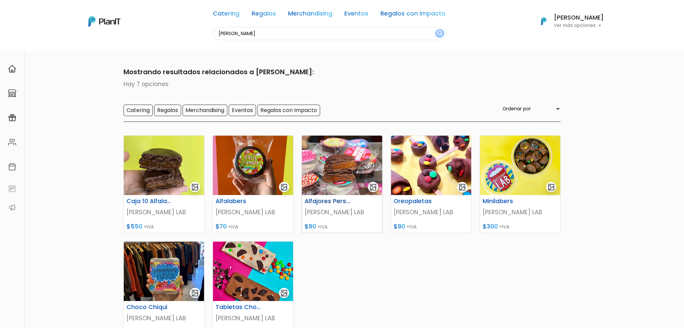
click at [330, 159] on img at bounding box center [342, 165] width 80 height 59
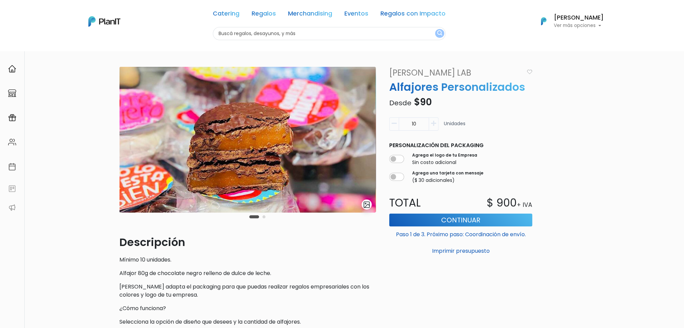
scroll to position [45, 0]
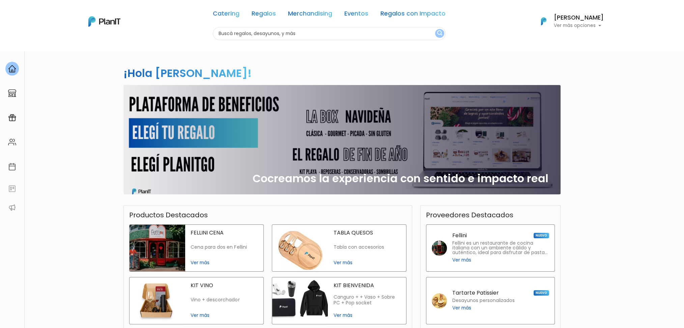
click at [298, 30] on input "text" at bounding box center [329, 33] width 233 height 13
type input "alfajor"
click at [435, 29] on button "submit" at bounding box center [439, 33] width 9 height 9
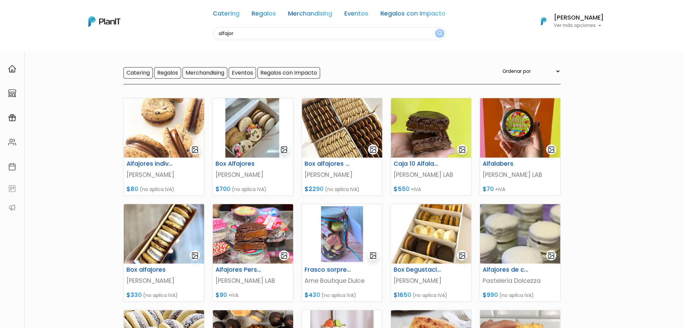
scroll to position [45, 0]
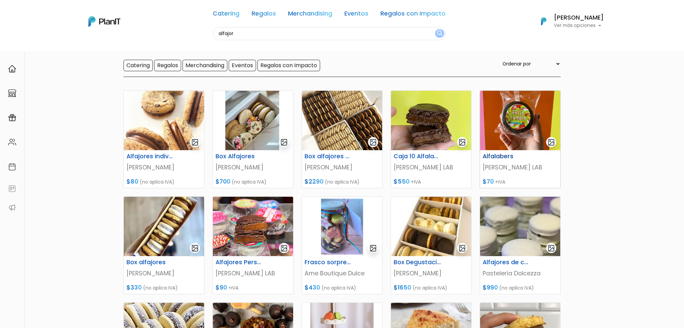
click at [515, 119] on img at bounding box center [520, 120] width 80 height 59
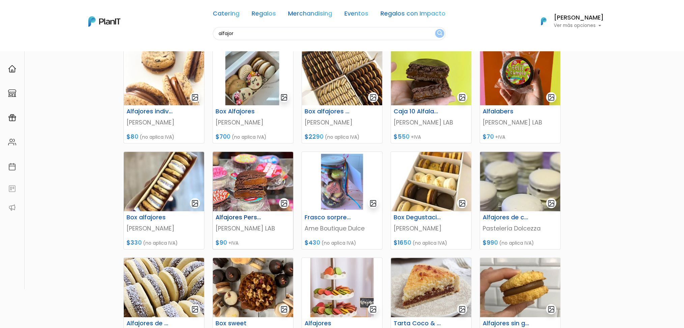
click at [244, 182] on img at bounding box center [253, 181] width 80 height 59
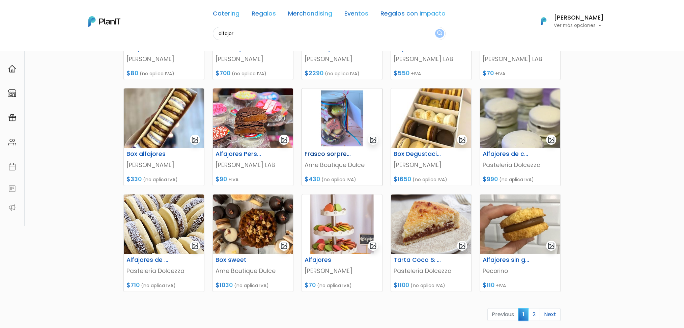
scroll to position [180, 0]
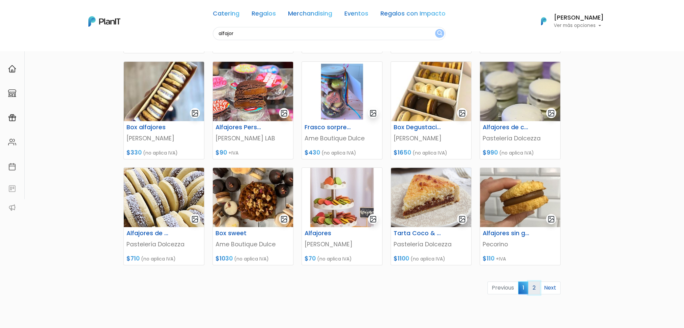
click at [534, 290] on link "2" at bounding box center [534, 287] width 12 height 13
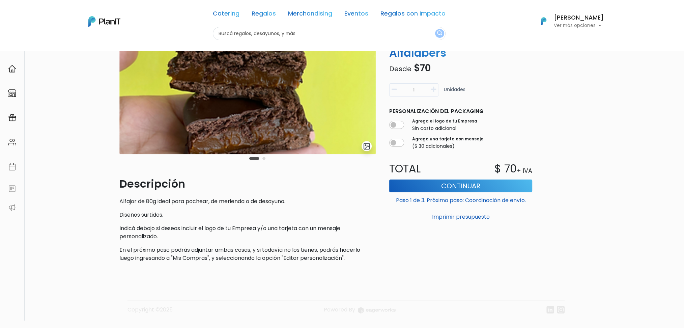
scroll to position [71, 0]
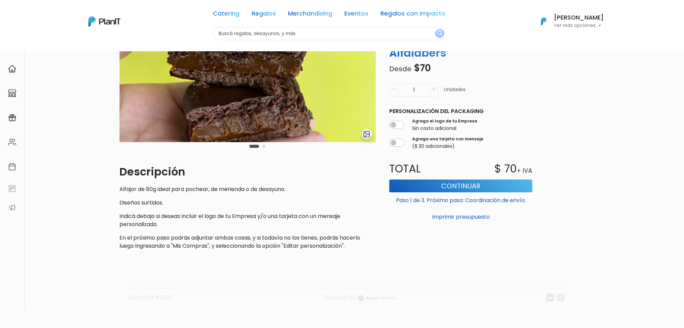
click at [122, 203] on p "Diseños surtidos." at bounding box center [247, 203] width 256 height 8
click at [142, 219] on p "Indicá debajo si deseas incluir el logo de tu Empresa y/o una tarjeta con un me…" at bounding box center [247, 220] width 256 height 16
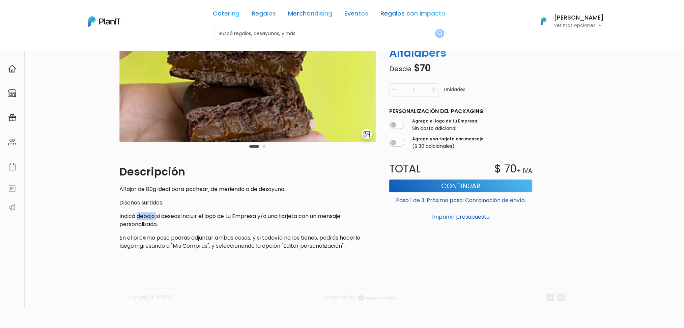
scroll to position [0, 0]
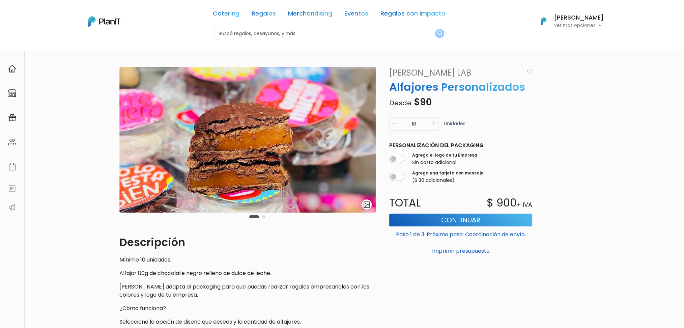
scroll to position [90, 0]
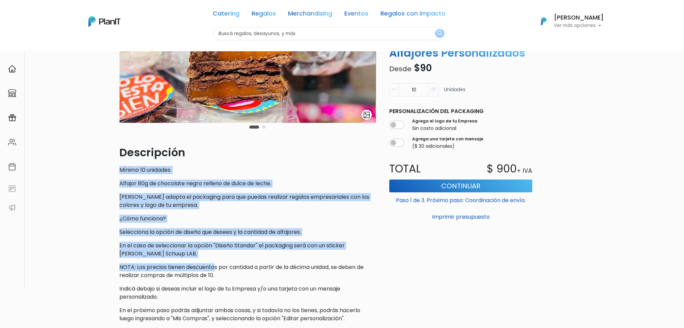
drag, startPoint x: 117, startPoint y: 168, endPoint x: 223, endPoint y: 271, distance: 147.2
click at [223, 271] on div "slide 3 of 2 Descripción Mínimo 10 unidades. Alfajor 80g de chocolate negro rel…" at bounding box center [247, 152] width 265 height 351
click at [223, 271] on p "NOTA: Los precios tienen descuentos por cantidad a partir de la décima unidad, …" at bounding box center [247, 271] width 256 height 16
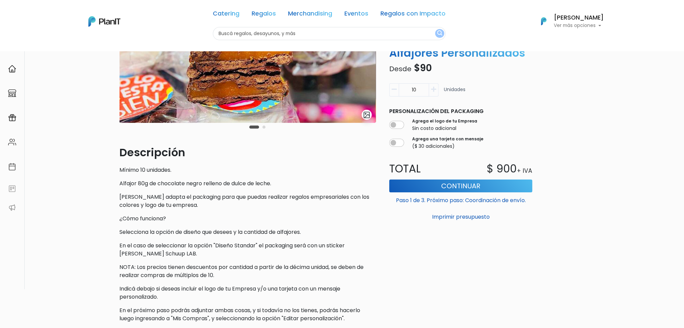
click at [133, 232] on p "Selecciona la opción de diseño que desees y la cantidad de alfajores." at bounding box center [247, 232] width 256 height 8
click at [143, 245] on p "En el caso de seleccionar la opción "Diseño Standar" el packaging será con un s…" at bounding box center [247, 250] width 256 height 16
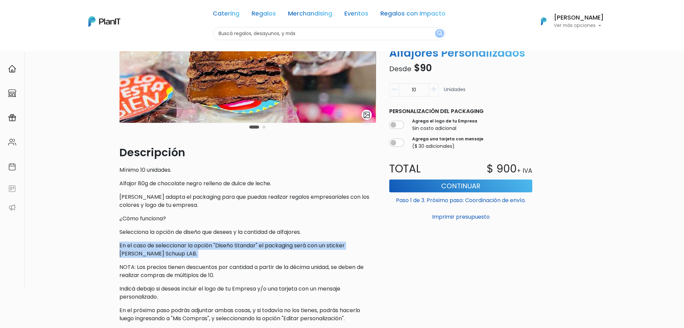
click at [143, 245] on p "En el caso de seleccionar la opción "Diseño Standar" el packaging será con un s…" at bounding box center [247, 250] width 256 height 16
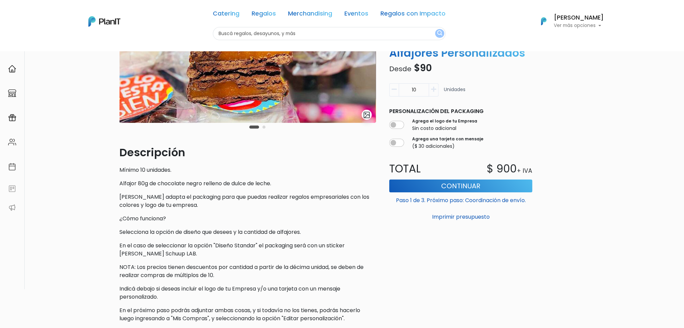
click at [184, 284] on div "Descripción Mínimo 10 unidades. Alfajor 80g de chocolate negro relleno de dulce…" at bounding box center [247, 233] width 256 height 178
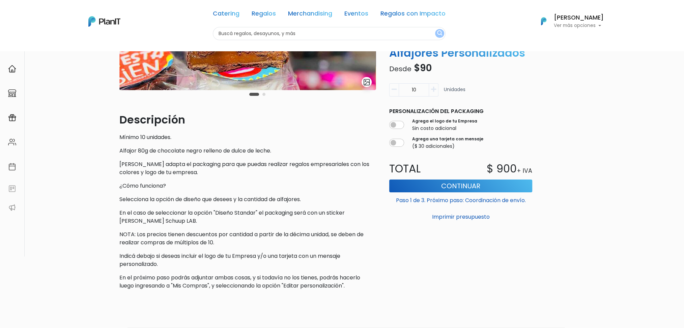
scroll to position [135, 0]
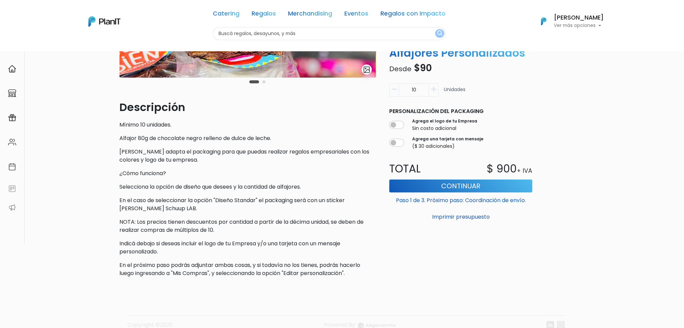
click at [150, 206] on p "En el caso de seleccionar la opción "Diseño Standar" el packaging será con un s…" at bounding box center [247, 204] width 256 height 16
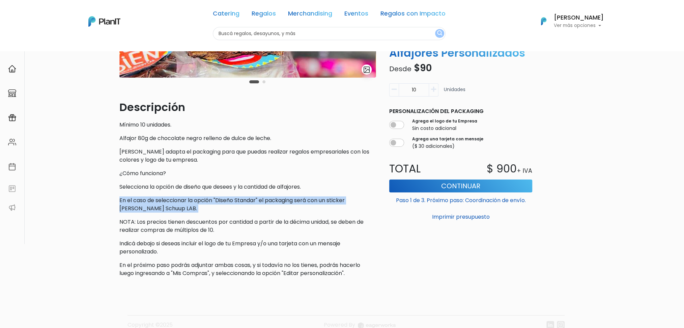
click at [150, 206] on p "En el caso de seleccionar la opción "Diseño Standar" el packaging será con un s…" at bounding box center [247, 204] width 256 height 16
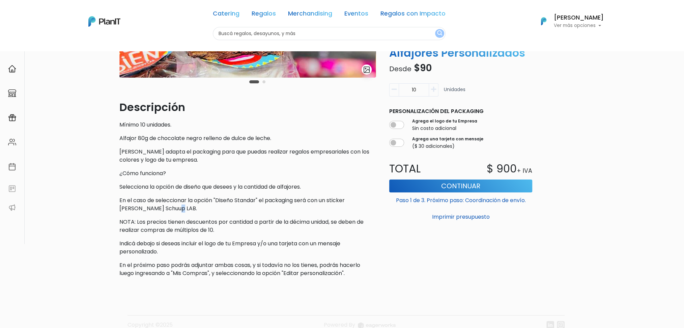
click at [150, 206] on p "En el caso de seleccionar la opción "Diseño Standar" el packaging será con un s…" at bounding box center [247, 204] width 256 height 16
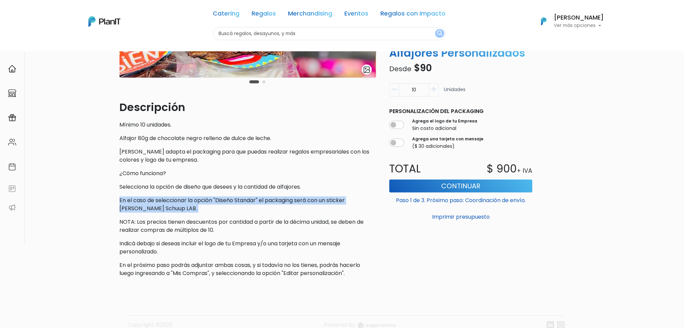
click at [150, 206] on p "En el caso de seleccionar la opción "Diseño Standar" el packaging será con un s…" at bounding box center [247, 204] width 256 height 16
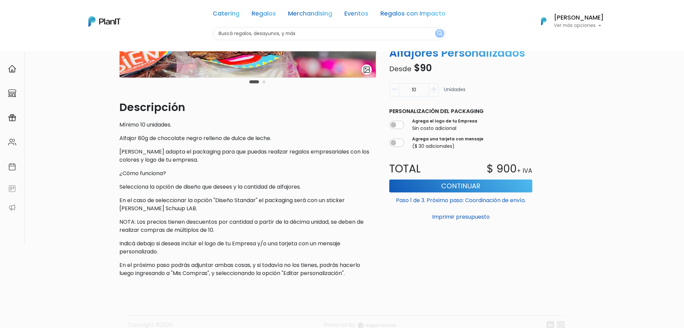
click at [168, 227] on p "NOTA: Los precios tienen descuentos por cantidad a partir de la décima unidad, …" at bounding box center [247, 226] width 256 height 16
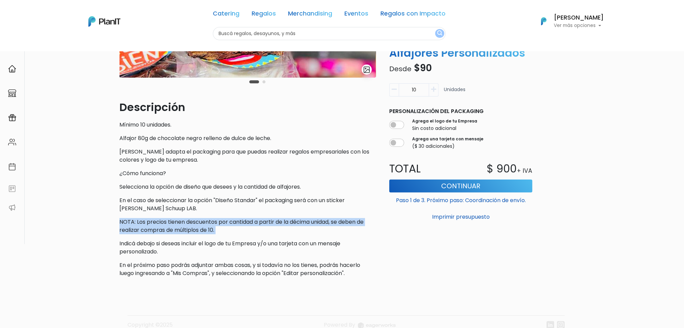
click at [168, 227] on p "NOTA: Los precios tienen descuentos por cantidad a partir de la décima unidad, …" at bounding box center [247, 226] width 256 height 16
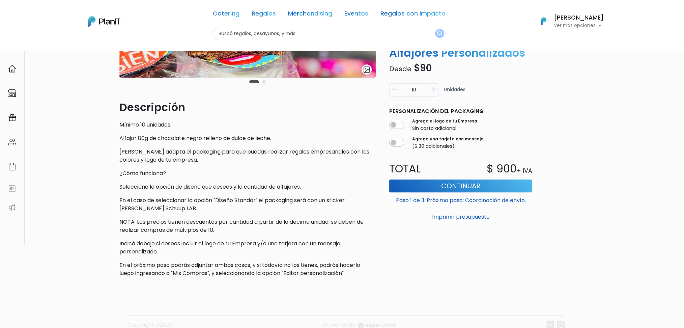
click at [215, 246] on p "Indicá debajo si deseas incluir el logo de tu Empresa y/o una tarjeta con un me…" at bounding box center [247, 248] width 256 height 16
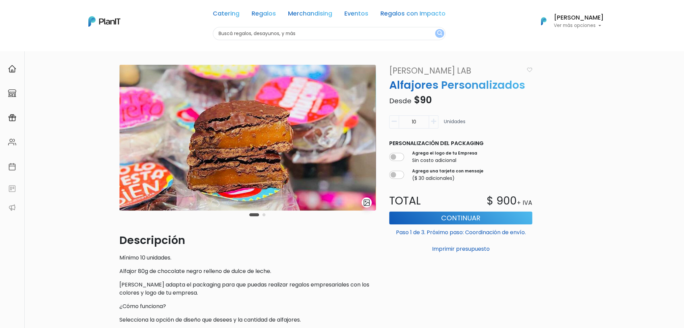
scroll to position [0, 0]
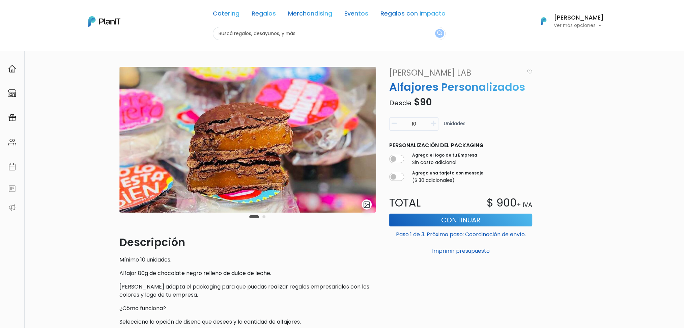
click at [263, 218] on div "Carousel Pagination" at bounding box center [258, 217] width 20 height 8
click at [264, 217] on button "Carousel Page 2" at bounding box center [264, 216] width 3 height 3
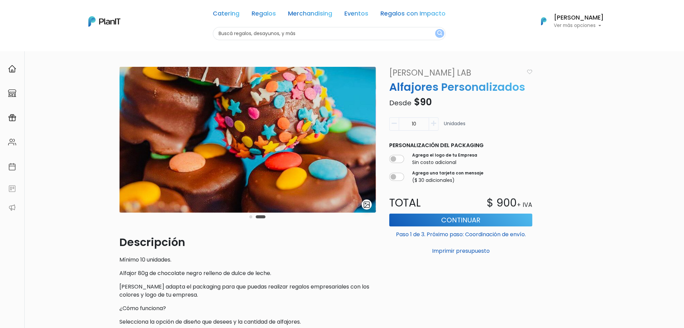
click at [252, 217] on button "Carousel Page 1" at bounding box center [250, 216] width 3 height 3
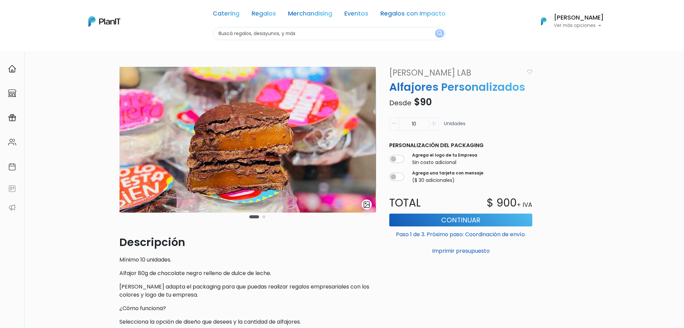
click at [264, 216] on button "Carousel Page 2" at bounding box center [264, 216] width 3 height 3
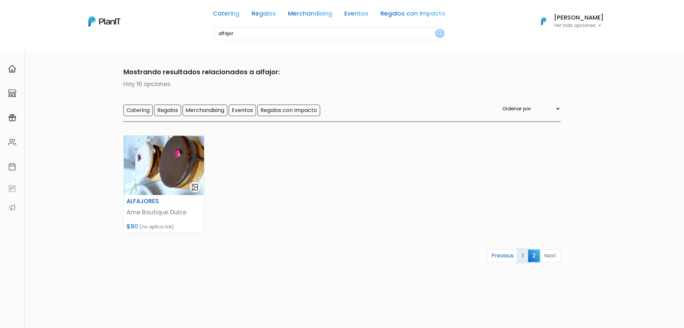
click at [525, 254] on link "1" at bounding box center [523, 255] width 10 height 13
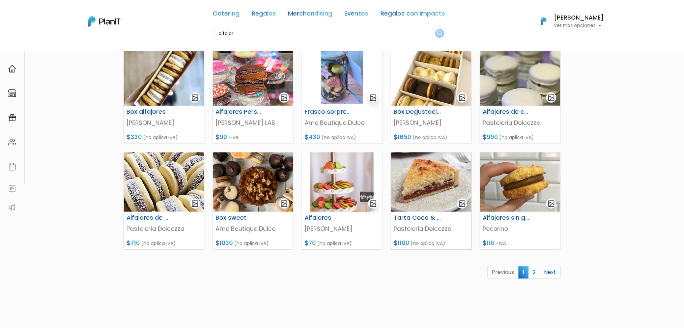
scroll to position [225, 0]
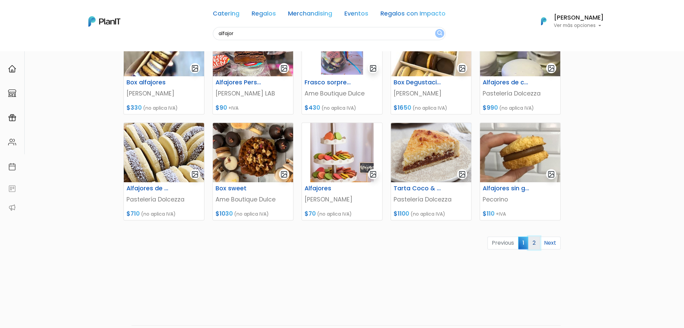
click at [535, 240] on link "2" at bounding box center [534, 243] width 12 height 13
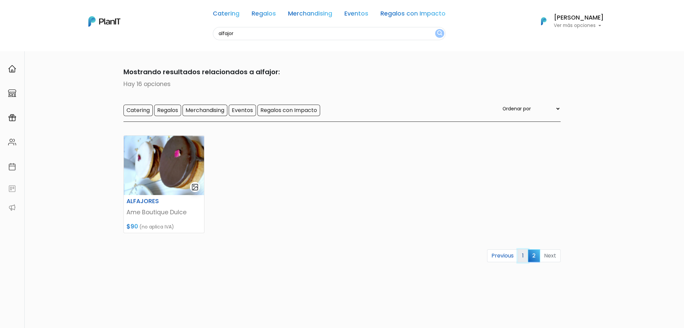
click at [526, 258] on link "1" at bounding box center [523, 255] width 10 height 13
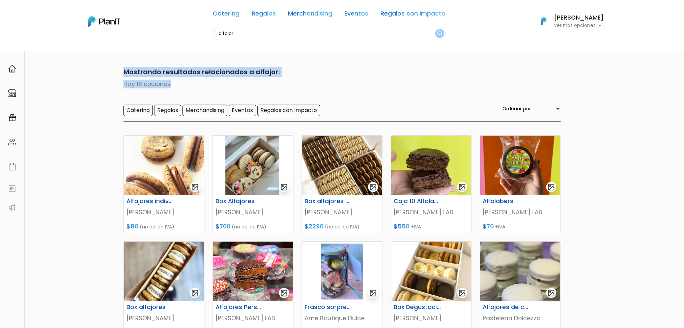
drag, startPoint x: 367, startPoint y: 78, endPoint x: 48, endPoint y: 77, distance: 319.2
click at [48, 77] on section "16 resultados Mostrando resultados relacionados a alfajor: Hay 16 opciones Cate…" at bounding box center [342, 284] width 684 height 467
click at [160, 90] on div "Mostrando resultados relacionados a alfajor: Hay 16 opciones Catering Regalos M…" at bounding box center [342, 94] width 437 height 55
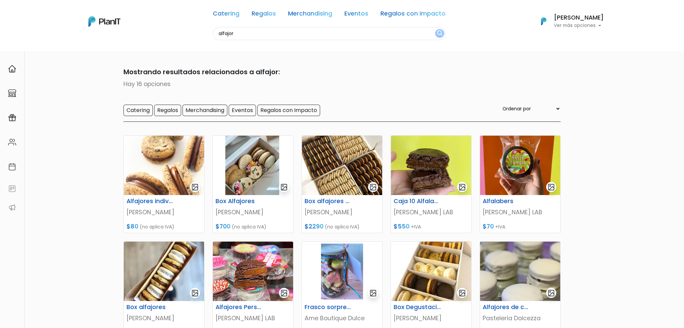
scroll to position [225, 0]
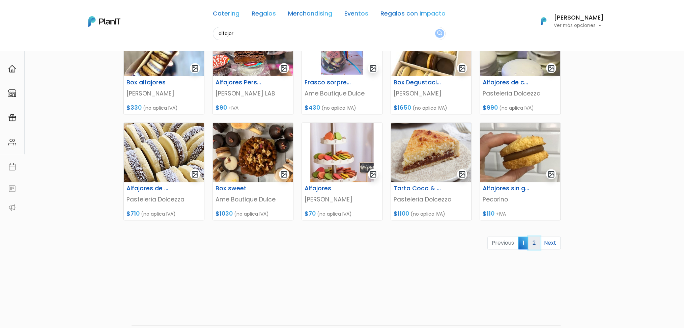
click at [536, 240] on link "2" at bounding box center [534, 243] width 12 height 13
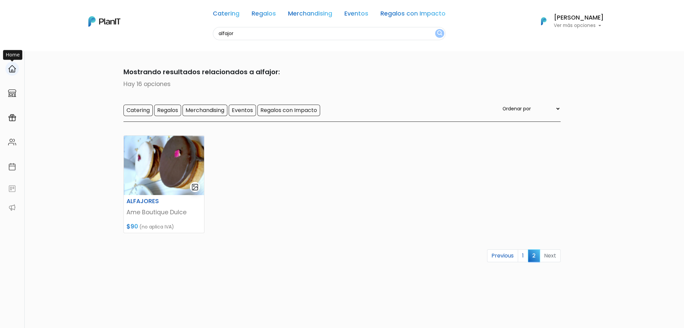
click at [13, 66] on img at bounding box center [12, 69] width 8 height 8
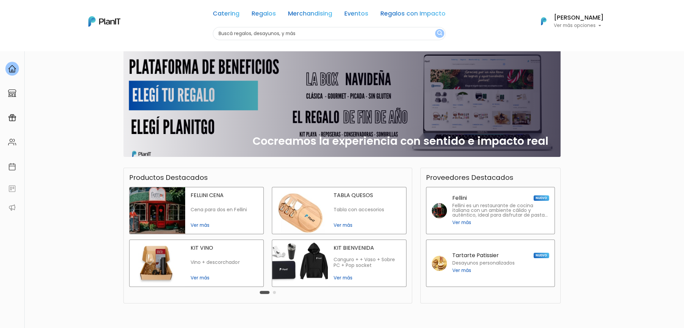
scroll to position [45, 0]
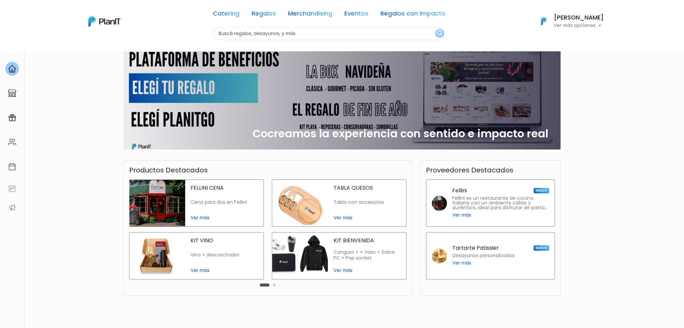
click at [603, 143] on div "¡Hola [PERSON_NAME]! slide 1 of 1 Cocreamos la experiencia con sentido e impact…" at bounding box center [342, 185] width 684 height 358
